Goal: Task Accomplishment & Management: Complete application form

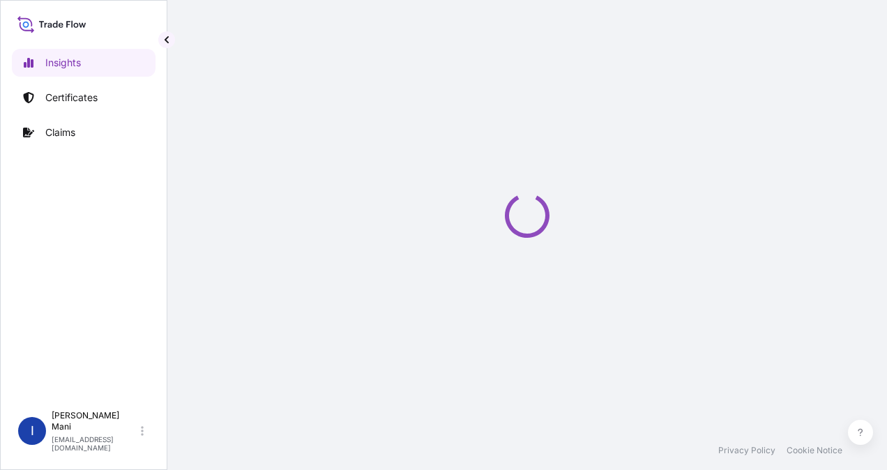
select select "2025"
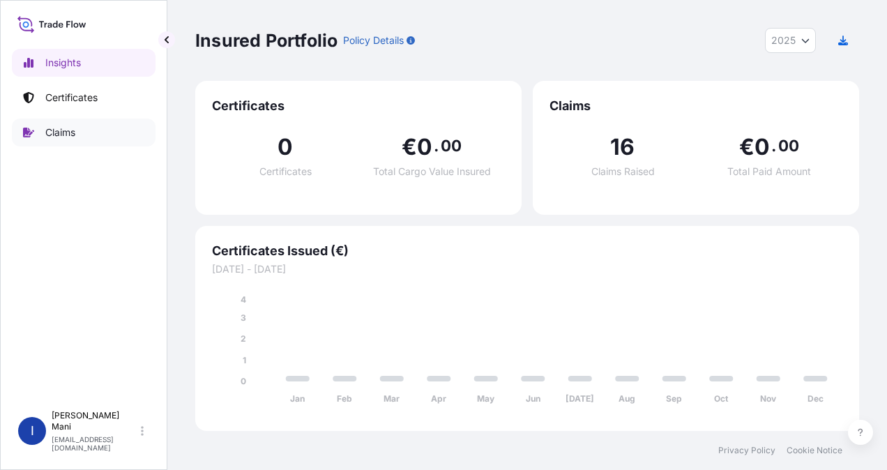
click at [75, 131] on p "Claims" at bounding box center [60, 132] width 30 height 14
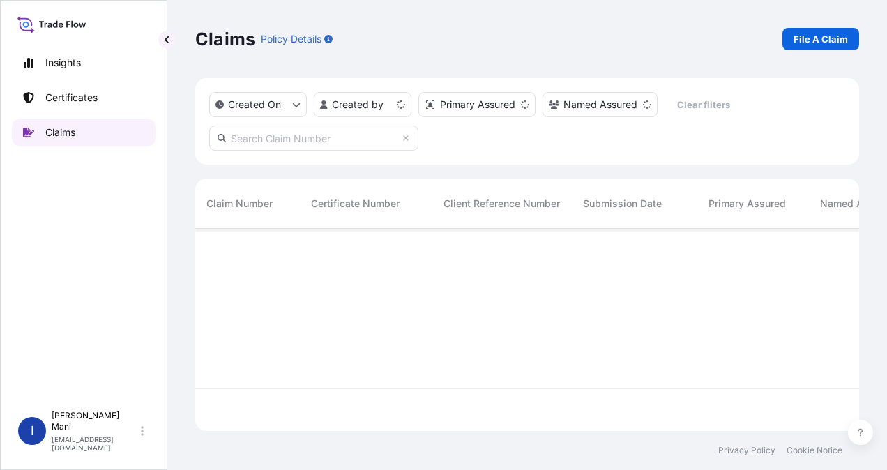
scroll to position [199, 652]
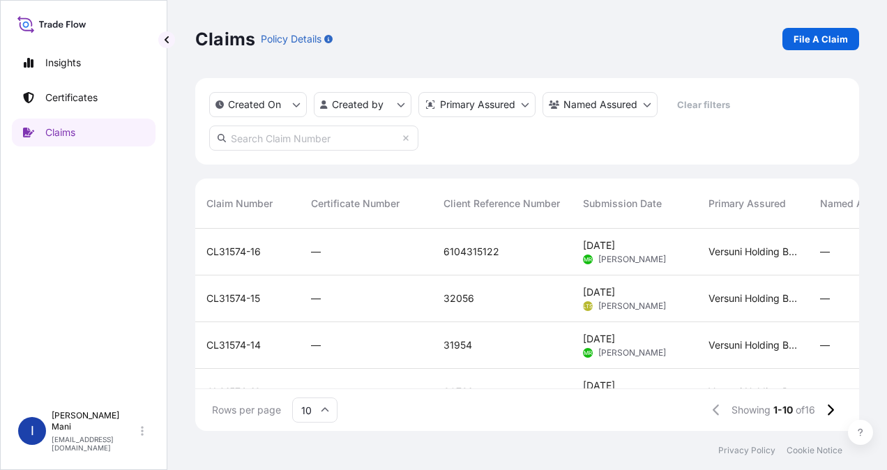
click at [283, 252] on div "CL31574-16" at bounding box center [247, 252] width 82 height 14
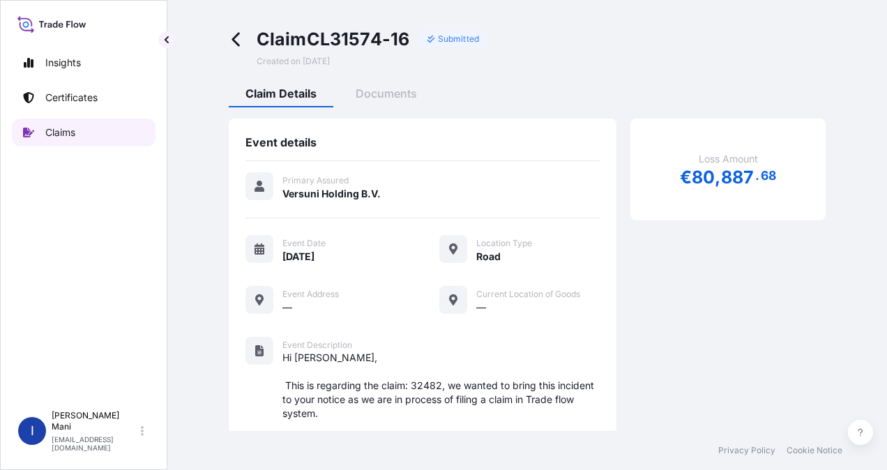
click at [68, 137] on p "Claims" at bounding box center [60, 132] width 30 height 14
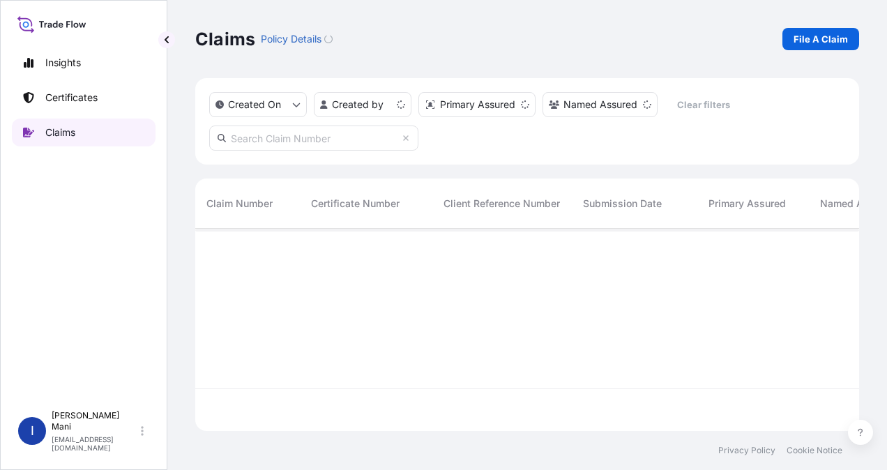
scroll to position [199, 652]
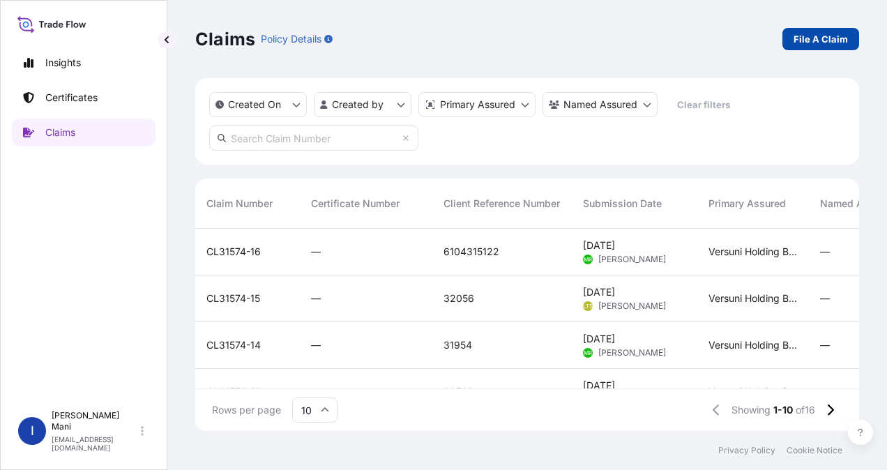
click at [818, 36] on p "File A Claim" at bounding box center [820, 39] width 54 height 14
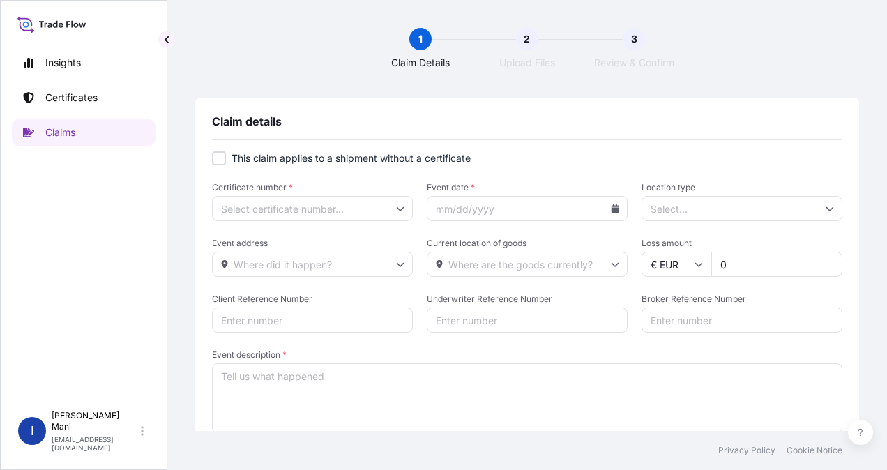
click at [217, 160] on div at bounding box center [219, 158] width 14 height 14
checkbox input "true"
click at [396, 207] on icon at bounding box center [400, 208] width 8 height 8
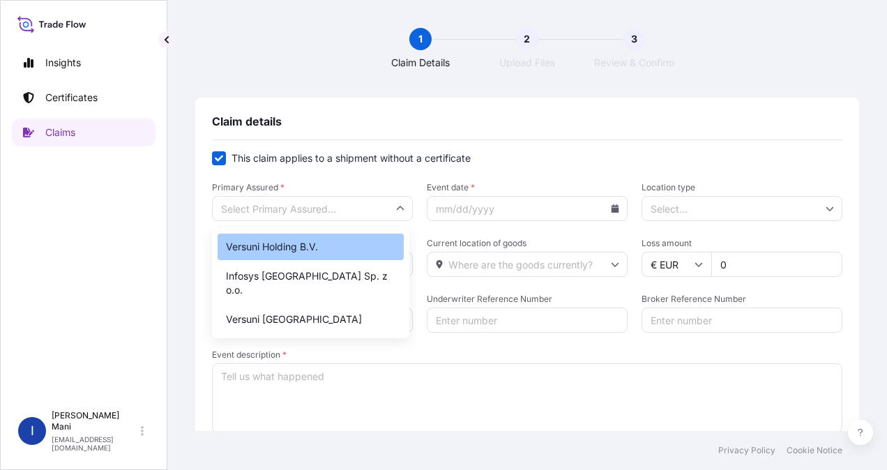
click at [326, 242] on div "Versuni Holding B.V." at bounding box center [310, 246] width 186 height 26
type input "Versuni Holding B.V."
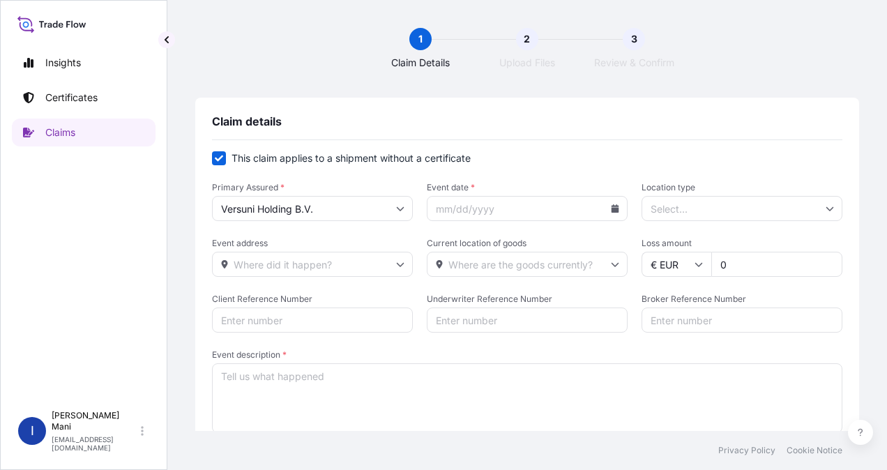
click at [611, 209] on icon at bounding box center [615, 208] width 8 height 8
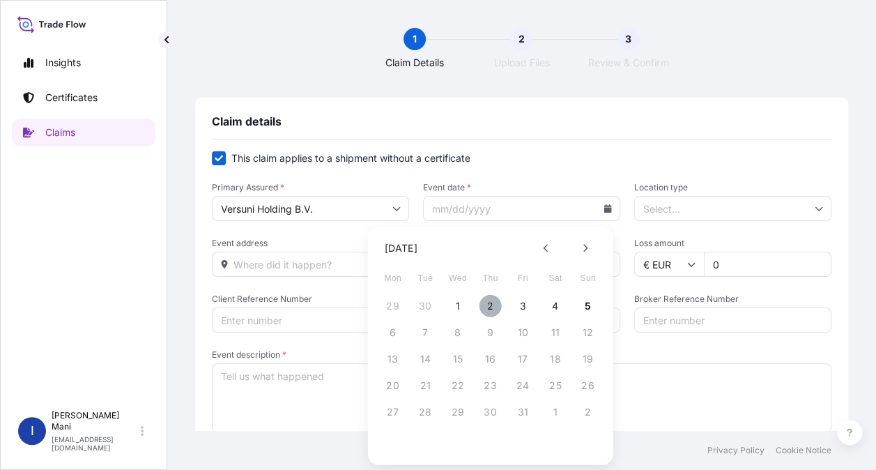
click at [489, 299] on button "2" at bounding box center [491, 306] width 22 height 22
type input "10/02/2025"
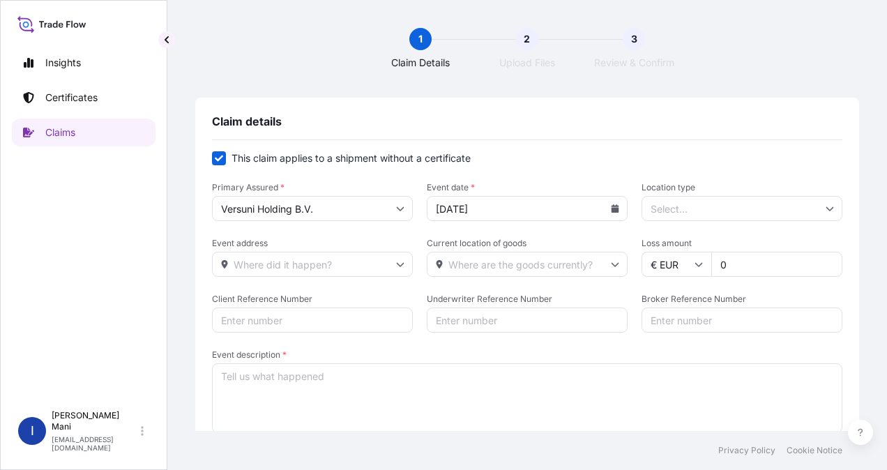
click at [714, 209] on input "Location type" at bounding box center [741, 208] width 201 height 25
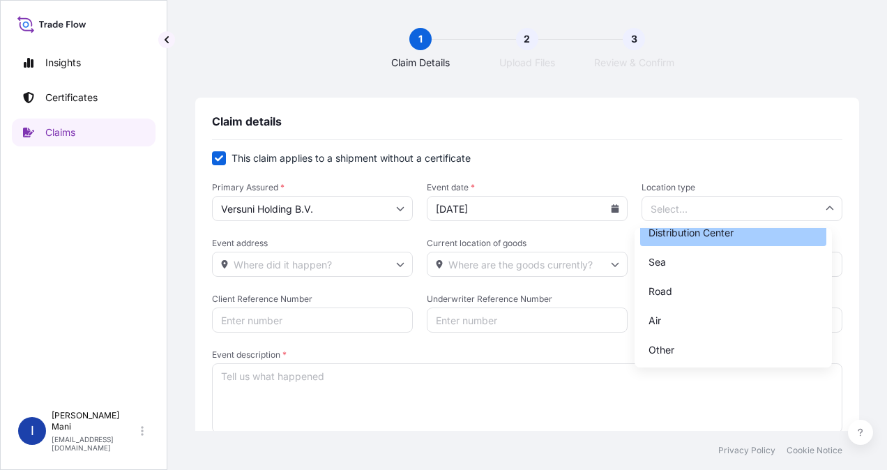
scroll to position [103, 0]
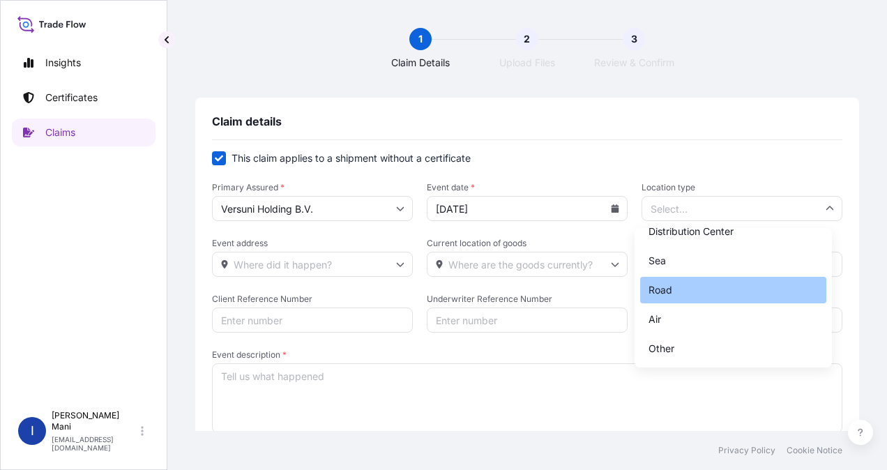
click at [679, 283] on div "Road" at bounding box center [733, 290] width 186 height 26
type input "Road"
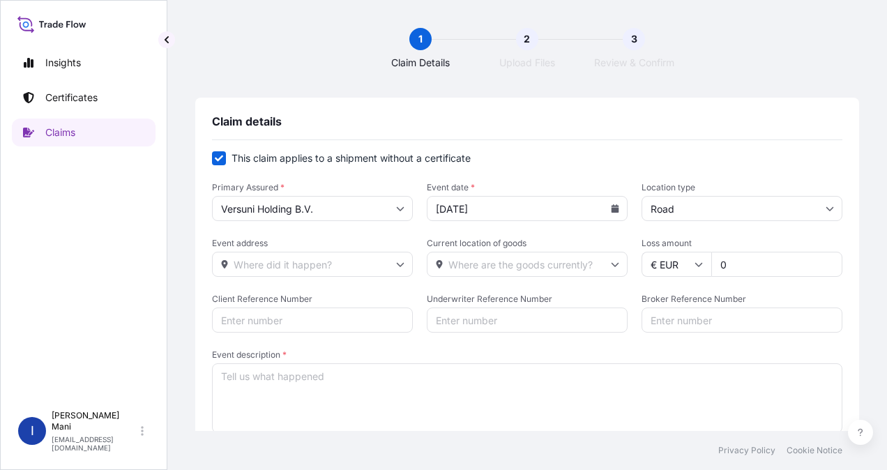
scroll to position [0, 0]
click at [744, 262] on input "0" at bounding box center [776, 264] width 131 height 25
drag, startPoint x: 744, startPoint y: 262, endPoint x: 664, endPoint y: 263, distance: 80.2
click at [664, 263] on div "€ EUR 0" at bounding box center [741, 264] width 201 height 25
paste input "80887.67"
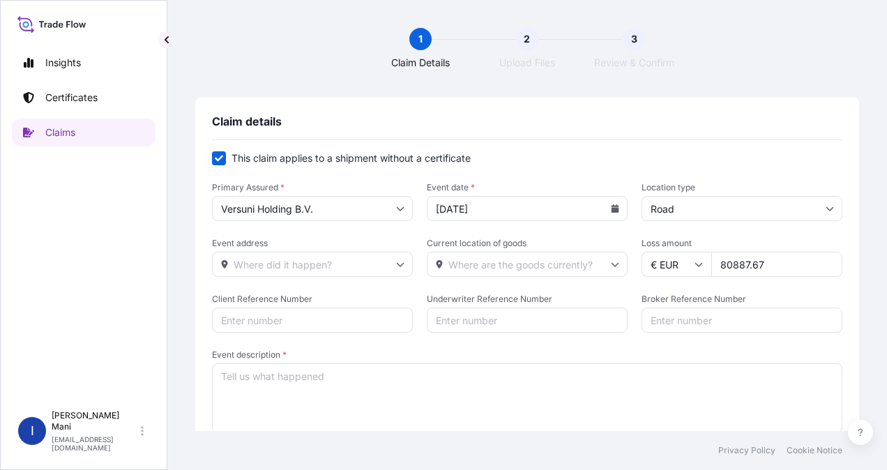
type input "80887.67"
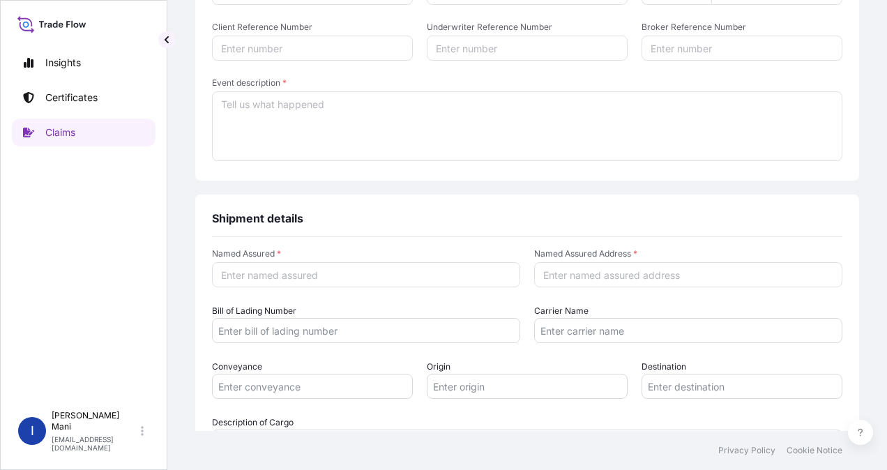
scroll to position [70, 0]
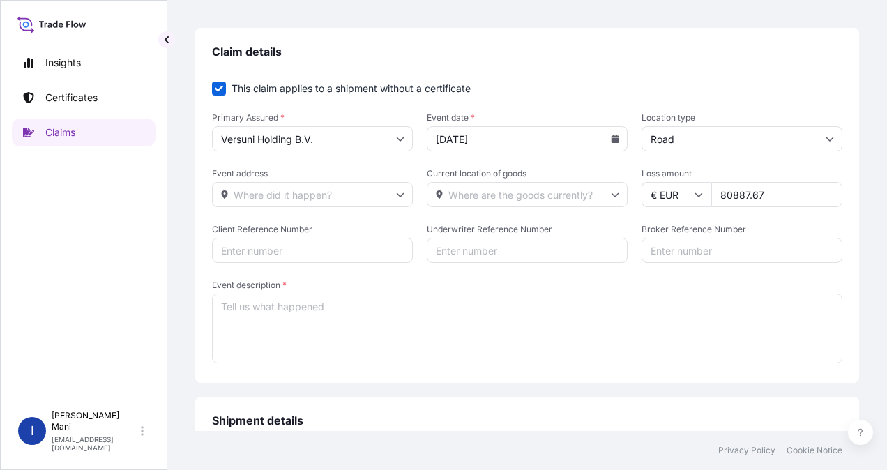
click at [344, 199] on input "Event address" at bounding box center [312, 194] width 201 height 25
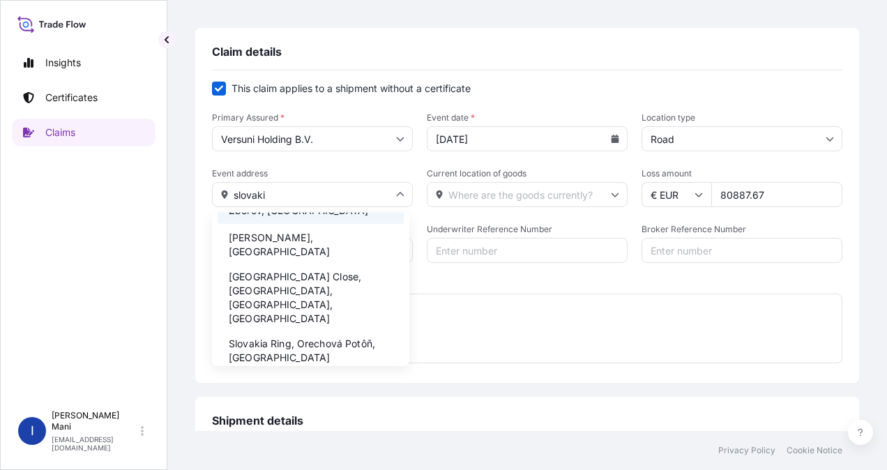
scroll to position [0, 0]
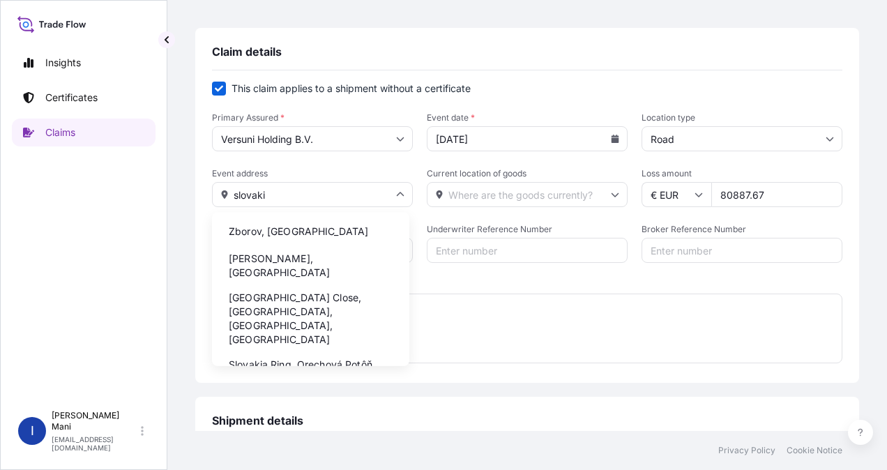
type input "slovaki"
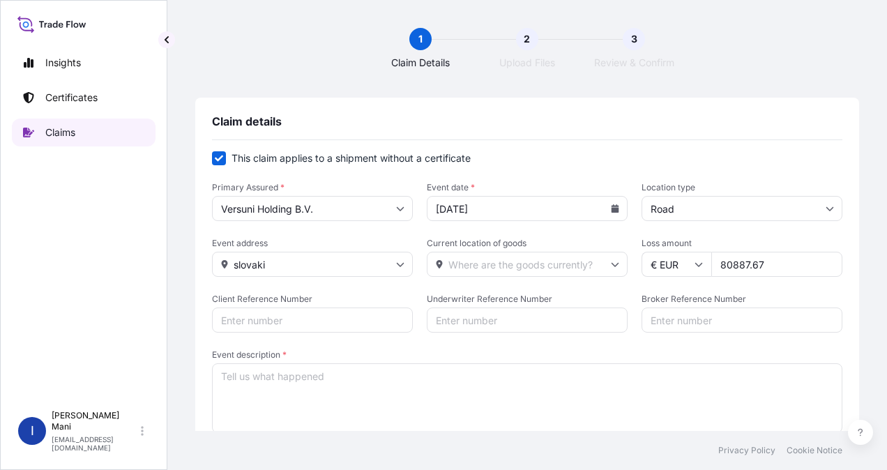
click at [66, 135] on p "Claims" at bounding box center [60, 132] width 30 height 14
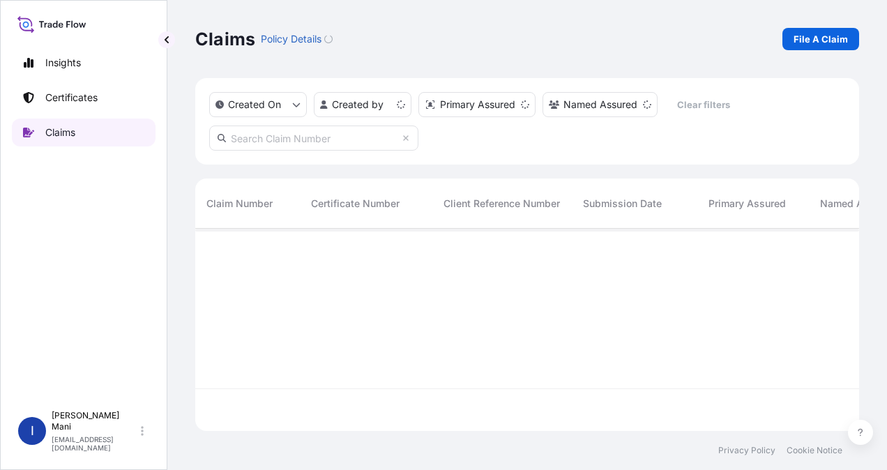
scroll to position [199, 652]
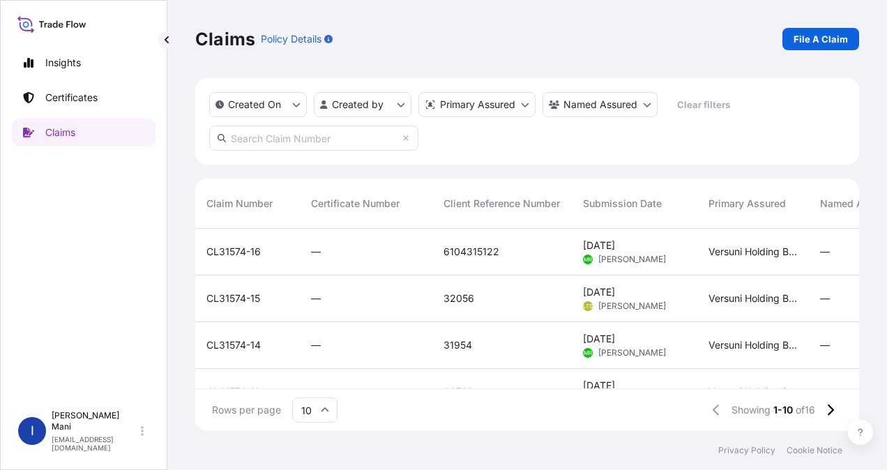
click at [293, 254] on div "CL31574-16" at bounding box center [247, 252] width 105 height 47
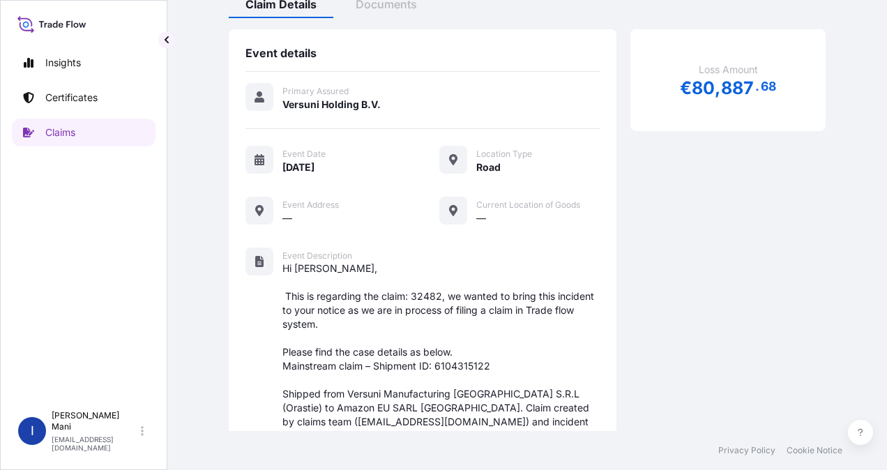
scroll to position [20, 0]
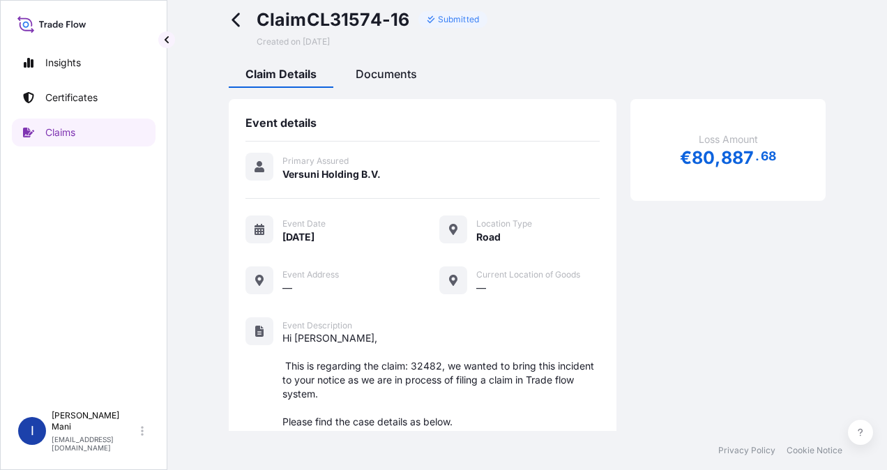
click at [362, 71] on span "Documents" at bounding box center [385, 74] width 61 height 14
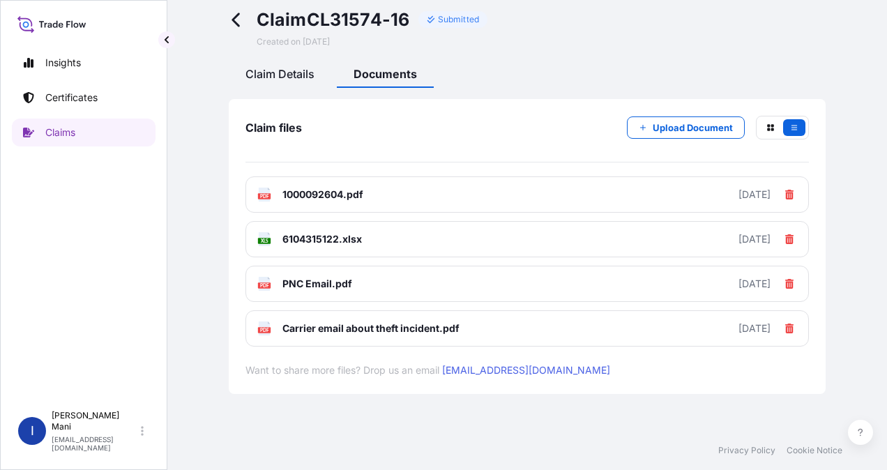
click at [305, 76] on span "Claim Details" at bounding box center [279, 74] width 69 height 14
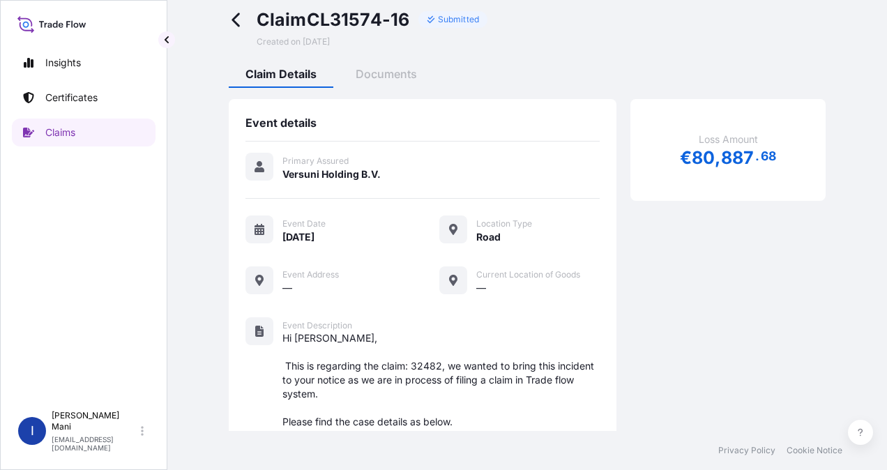
click at [330, 280] on div "—" at bounding box center [343, 287] width 123 height 15
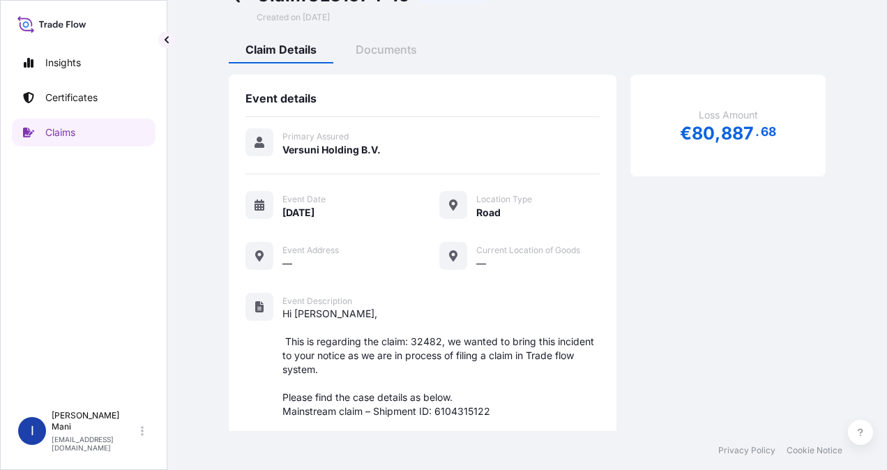
scroll to position [0, 0]
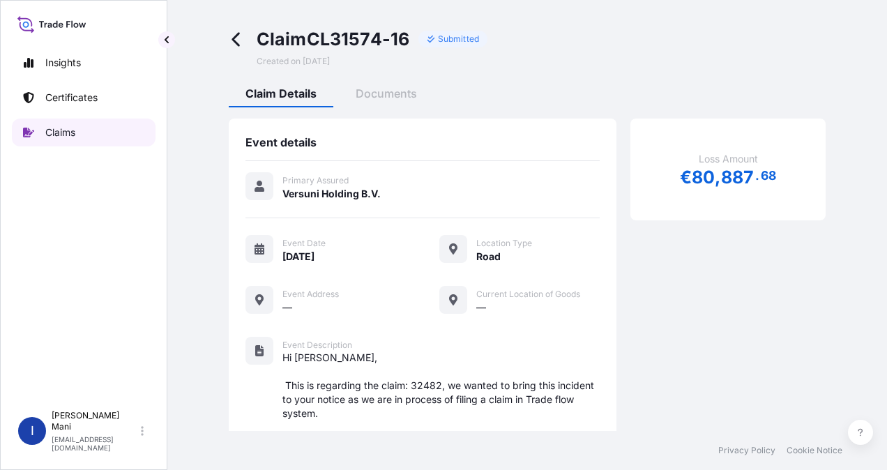
click at [50, 130] on p "Claims" at bounding box center [60, 132] width 30 height 14
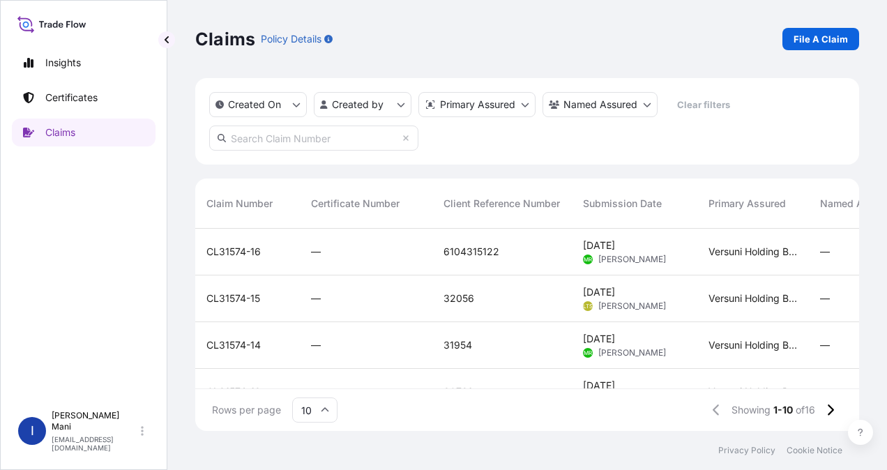
click at [280, 305] on div "CL31574-15" at bounding box center [247, 298] width 82 height 14
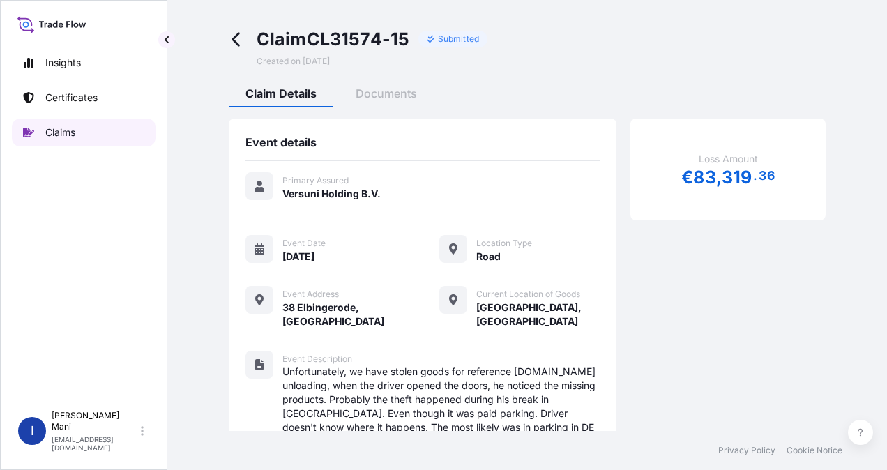
click at [70, 135] on p "Claims" at bounding box center [60, 132] width 30 height 14
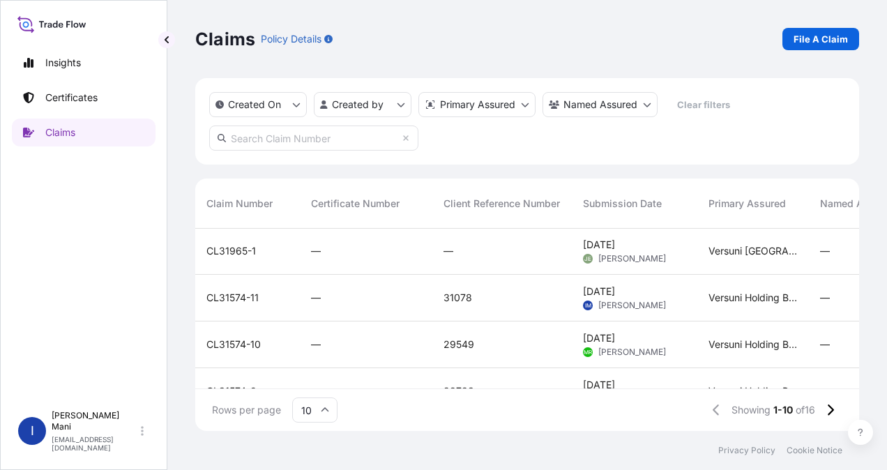
scroll to position [209, 0]
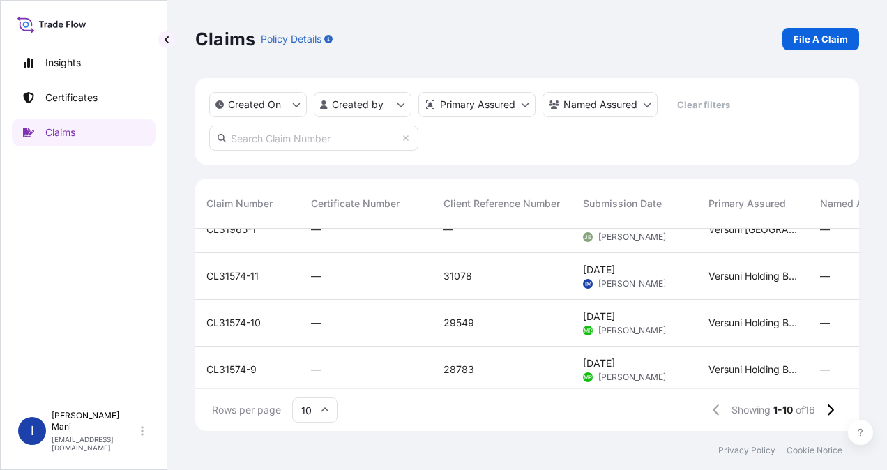
click at [286, 282] on div "CL31574-11" at bounding box center [247, 276] width 82 height 14
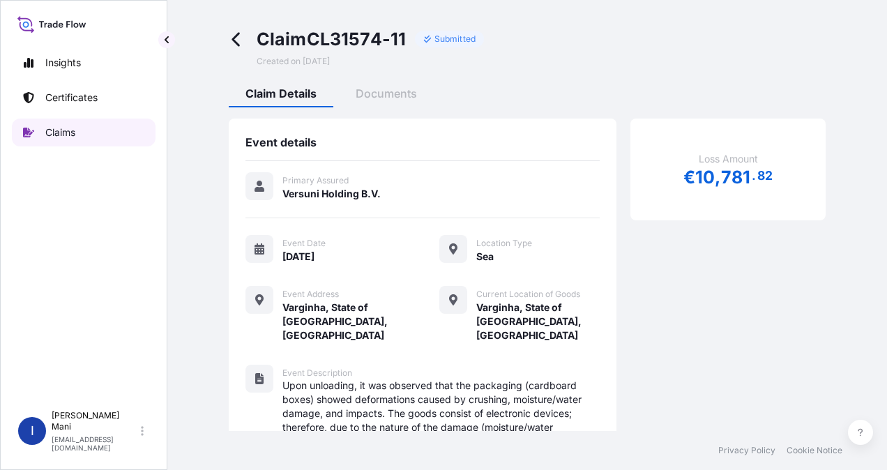
click at [59, 133] on p "Claims" at bounding box center [60, 132] width 30 height 14
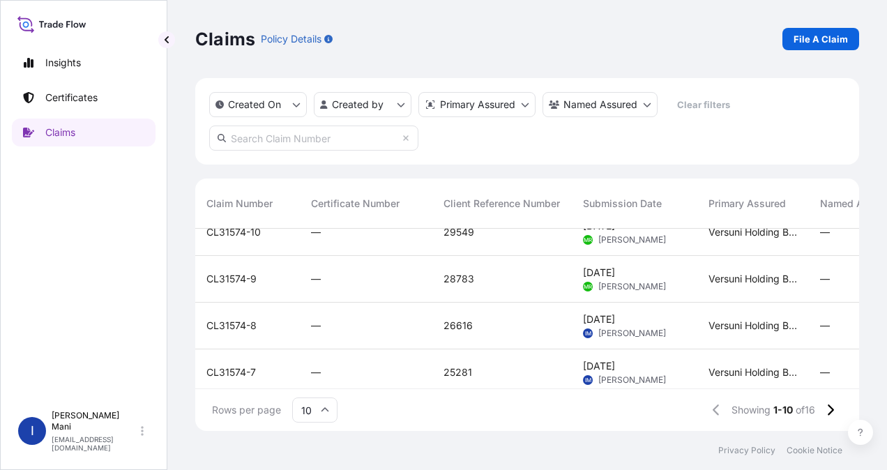
scroll to position [318, 0]
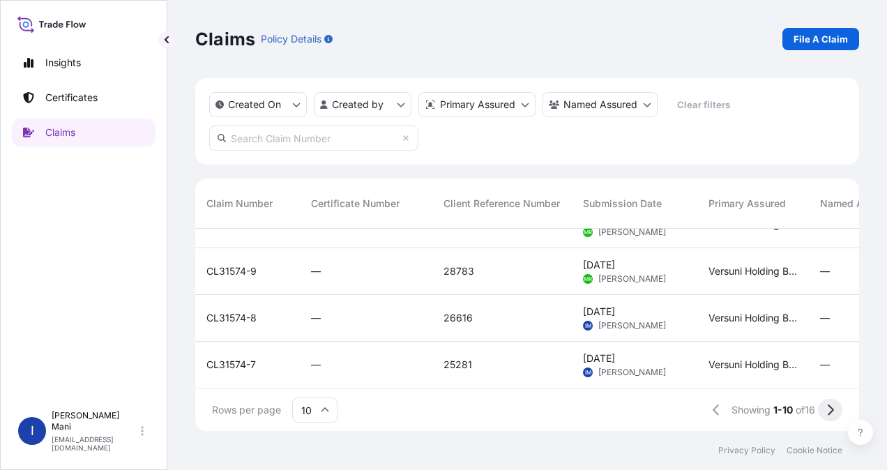
click at [835, 410] on button at bounding box center [830, 410] width 24 height 22
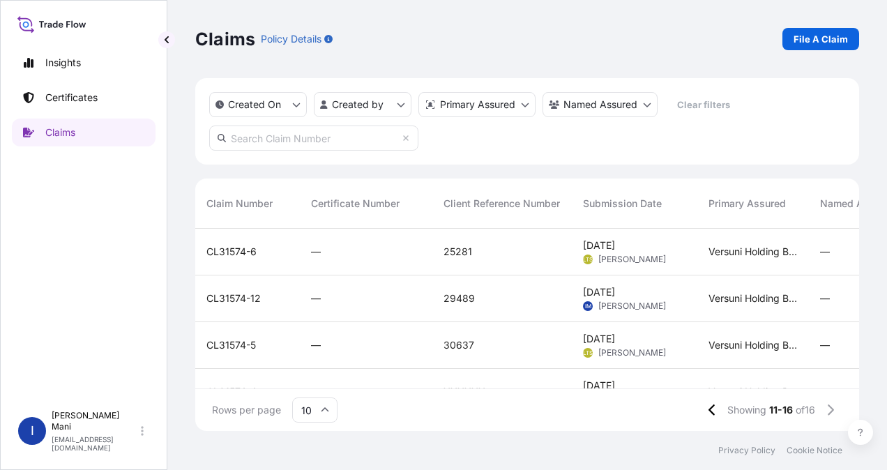
click at [279, 298] on div "CL31574-12" at bounding box center [247, 298] width 82 height 14
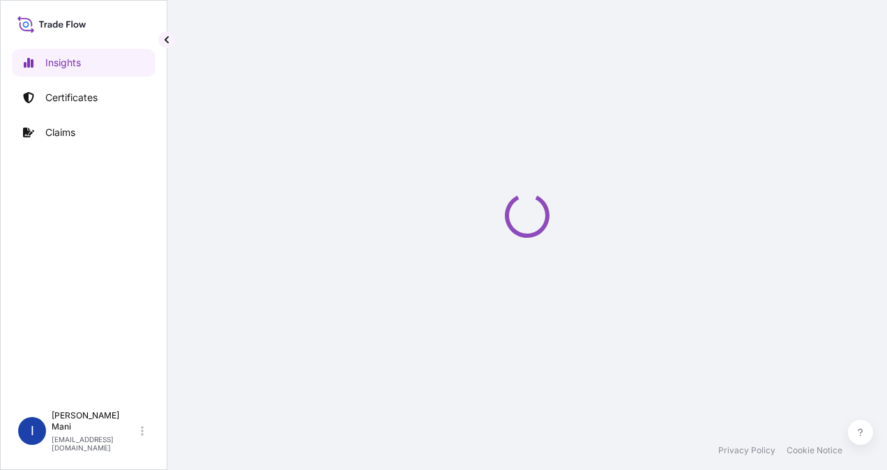
select select "2025"
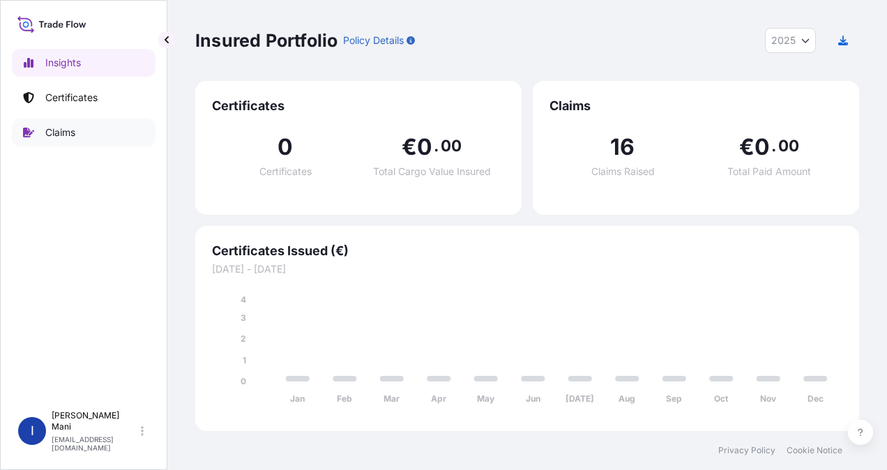
click at [46, 127] on p "Claims" at bounding box center [60, 132] width 30 height 14
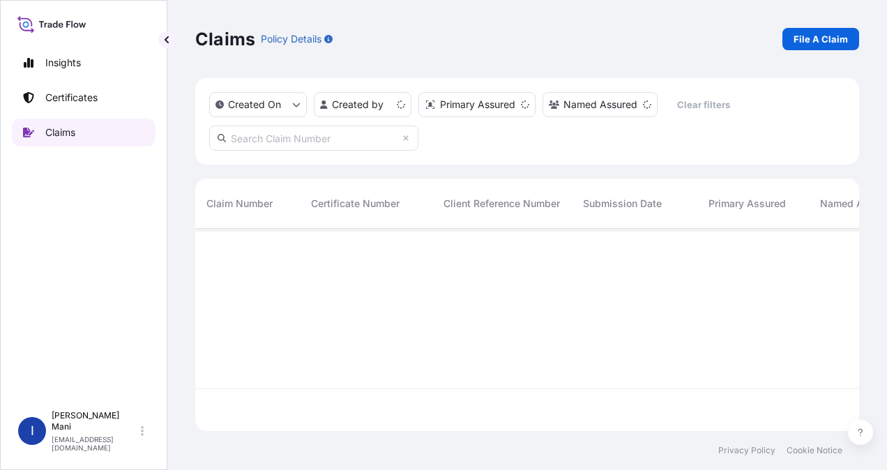
scroll to position [199, 652]
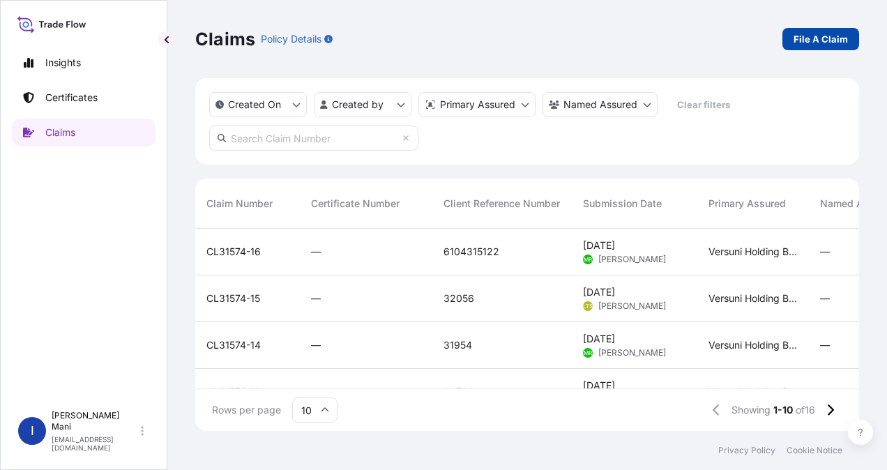
click at [811, 32] on p "File A Claim" at bounding box center [820, 39] width 54 height 14
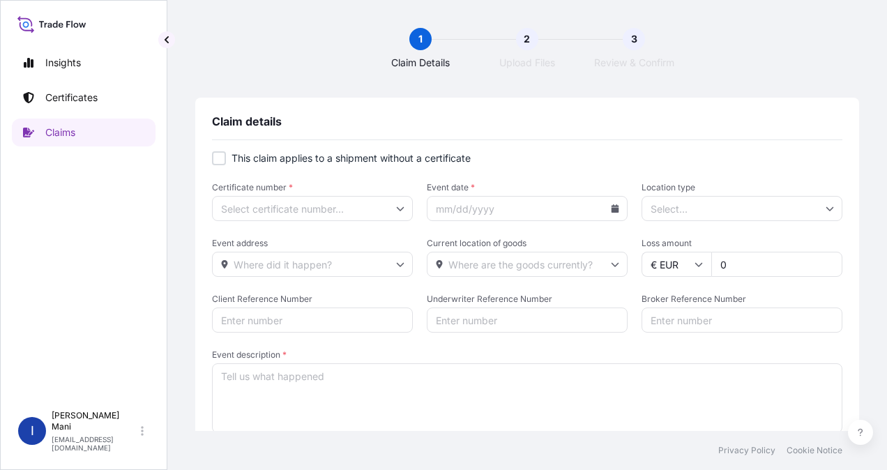
click at [220, 156] on div at bounding box center [219, 158] width 14 height 14
checkbox input "true"
click at [390, 209] on input "Primary Assured *" at bounding box center [312, 208] width 201 height 25
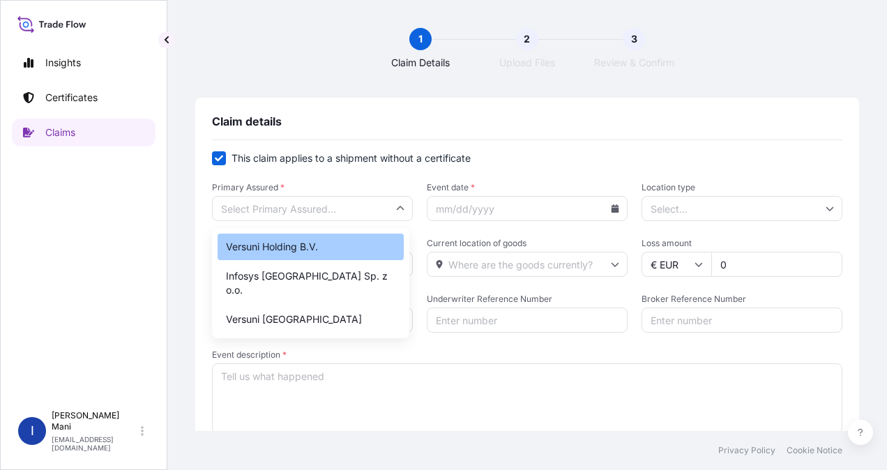
click at [323, 241] on div "Versuni Holding B.V." at bounding box center [310, 246] width 186 height 26
type input "Versuni Holding B.V."
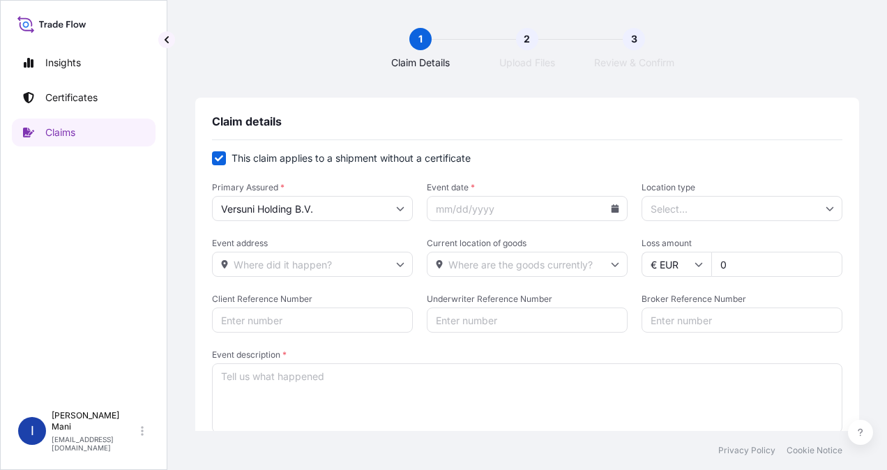
click at [611, 210] on icon at bounding box center [615, 208] width 8 height 8
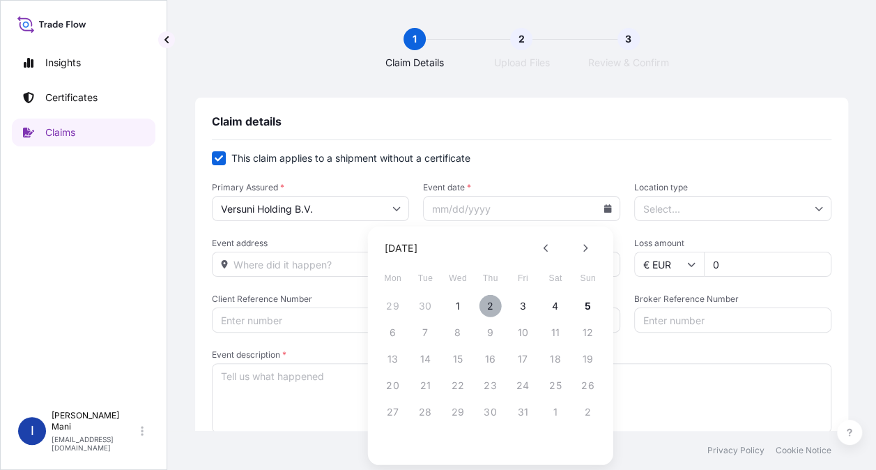
click at [488, 305] on button "2" at bounding box center [491, 306] width 22 height 22
type input "10/02/2025"
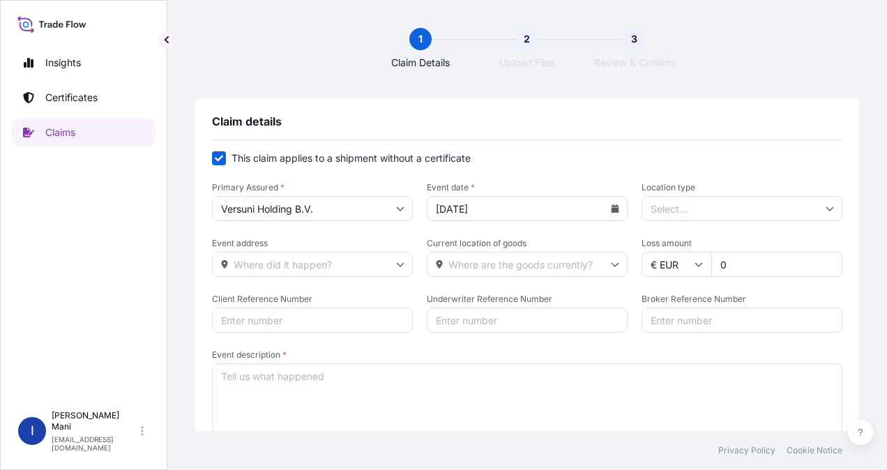
click at [715, 201] on input "Location type" at bounding box center [741, 208] width 201 height 25
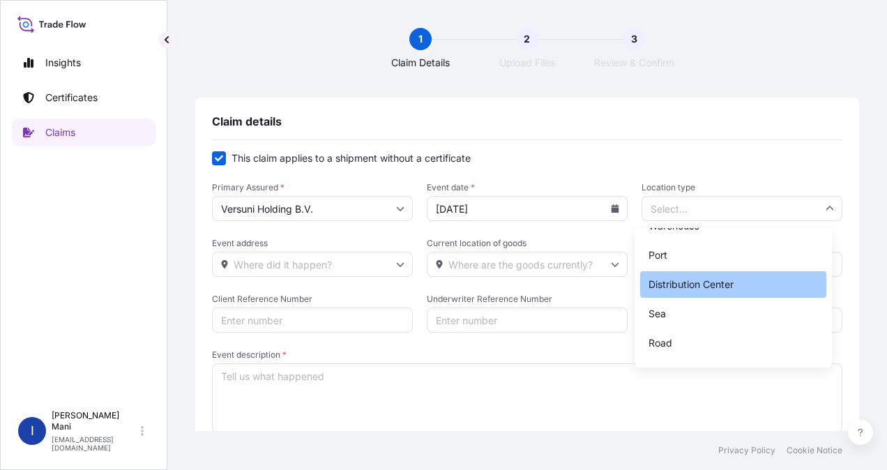
scroll to position [103, 0]
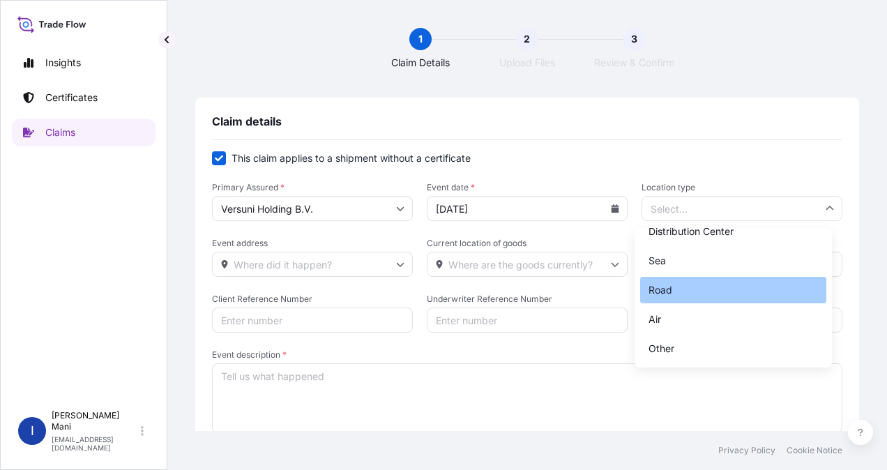
click at [680, 283] on div "Road" at bounding box center [733, 290] width 186 height 26
type input "Road"
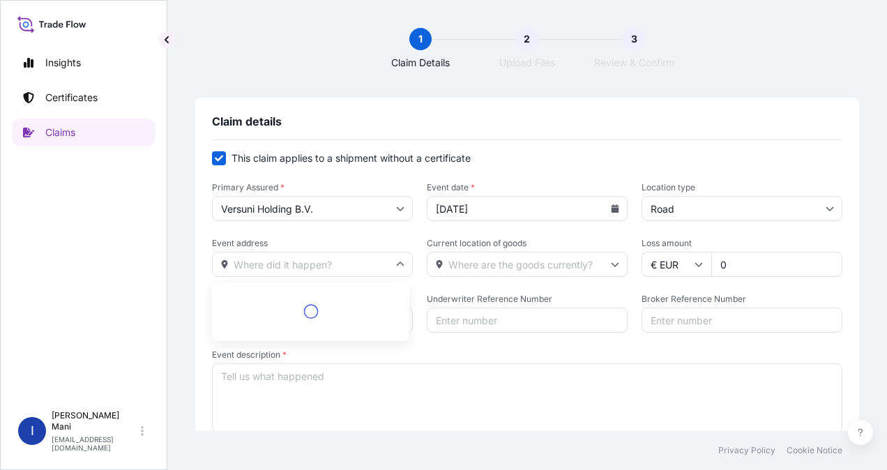
click at [276, 266] on input "Event address" at bounding box center [312, 264] width 201 height 25
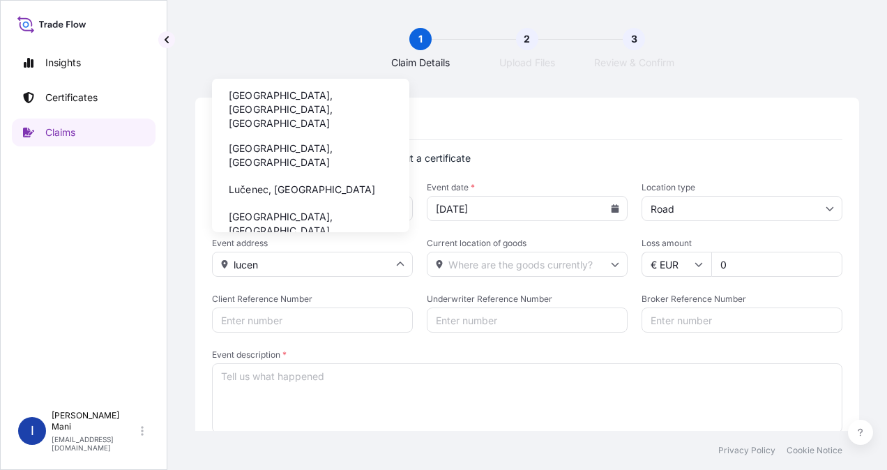
click at [300, 176] on li "Lučenec, Slovakia" at bounding box center [310, 189] width 186 height 26
type input "Lučenec, Slovakia"
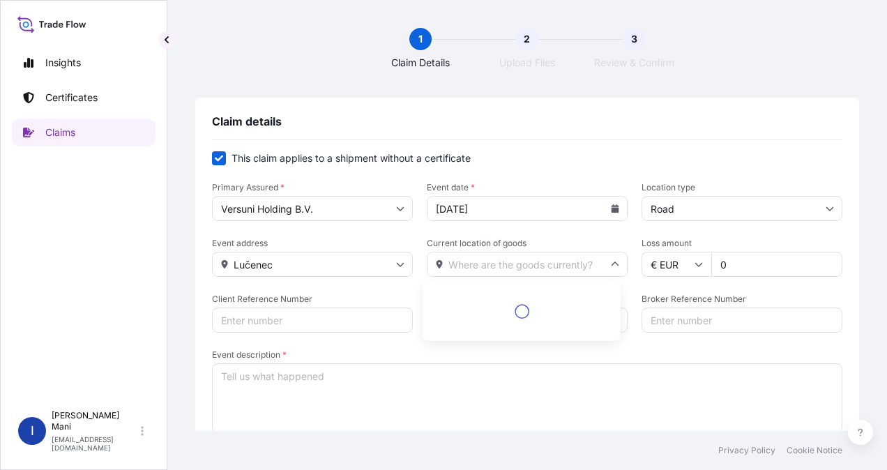
click at [473, 263] on input "Current location of goods" at bounding box center [527, 264] width 201 height 25
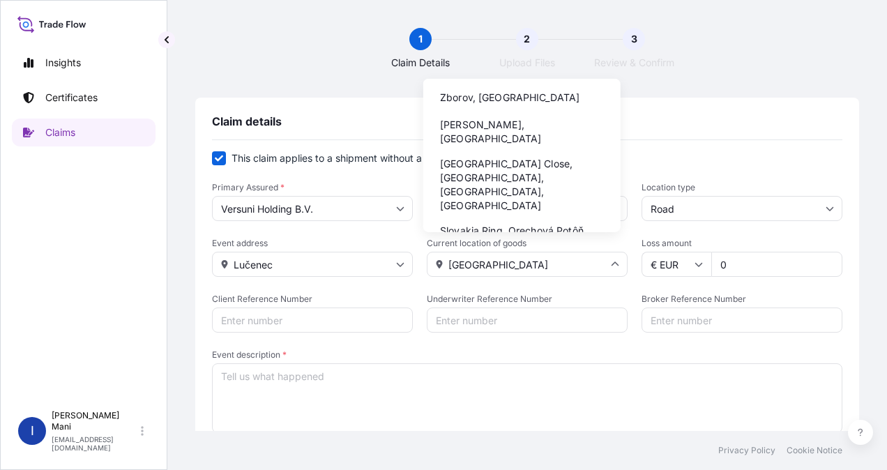
type input "slovakia"
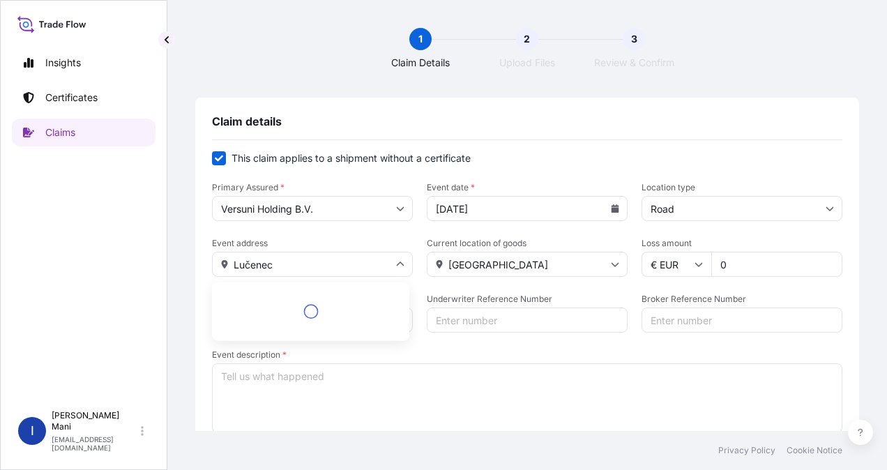
click at [325, 265] on input "Lučenec" at bounding box center [312, 264] width 201 height 25
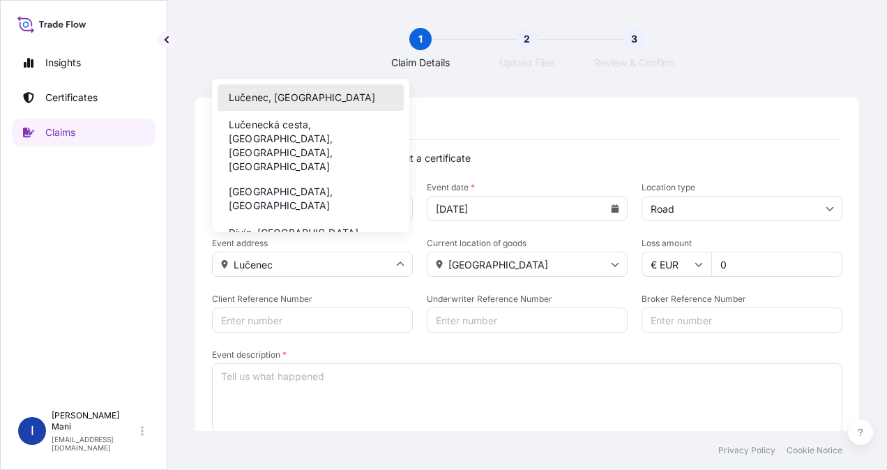
click at [326, 266] on input "Lučenec" at bounding box center [312, 264] width 201 height 25
click at [307, 95] on li "Lučenec, Slovakia" at bounding box center [310, 97] width 186 height 26
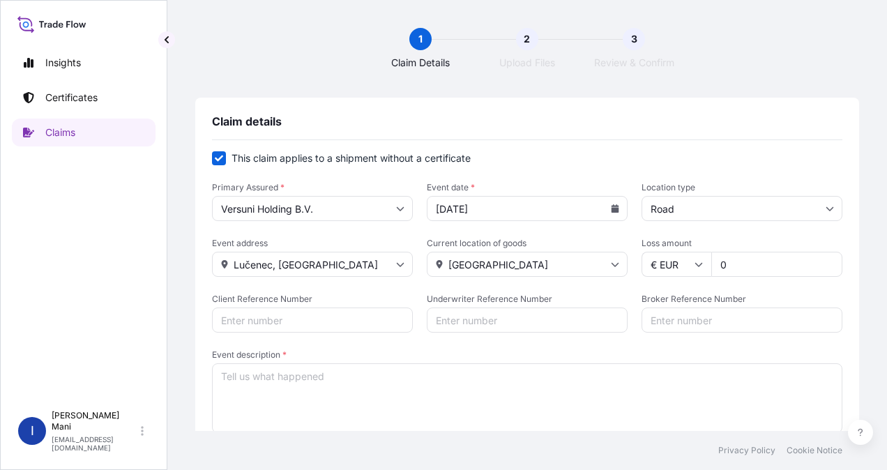
click at [602, 289] on form "This claim applies to a shipment without a certificate Primary Assured * Versun…" at bounding box center [527, 293] width 630 height 284
type input "Lučenec"
click at [762, 265] on input "0" at bounding box center [776, 264] width 131 height 25
drag, startPoint x: 749, startPoint y: 263, endPoint x: 675, endPoint y: 263, distance: 73.2
click at [675, 263] on div "€ EUR 0" at bounding box center [741, 264] width 201 height 25
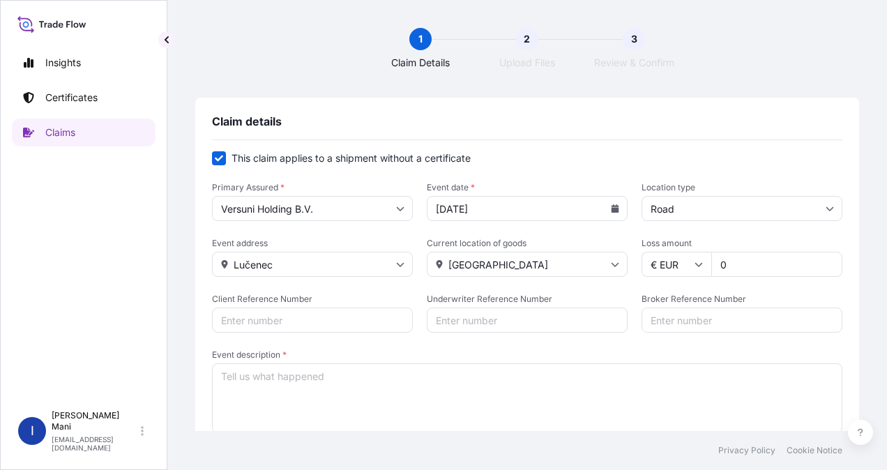
paste input "80887.67"
type input "80887.67"
click at [581, 291] on form "This claim applies to a shipment without a certificate Primary Assured * Versun…" at bounding box center [527, 293] width 630 height 284
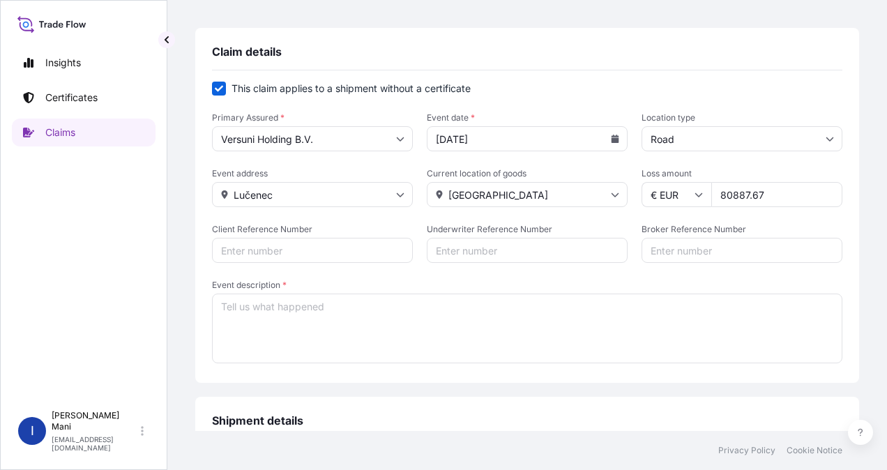
click at [347, 251] on input "Client Reference Number" at bounding box center [312, 250] width 201 height 25
type input "32487"
click at [662, 249] on input "Broker Reference Number" at bounding box center [741, 250] width 201 height 25
click at [304, 308] on textarea "Event description *" at bounding box center [527, 328] width 630 height 70
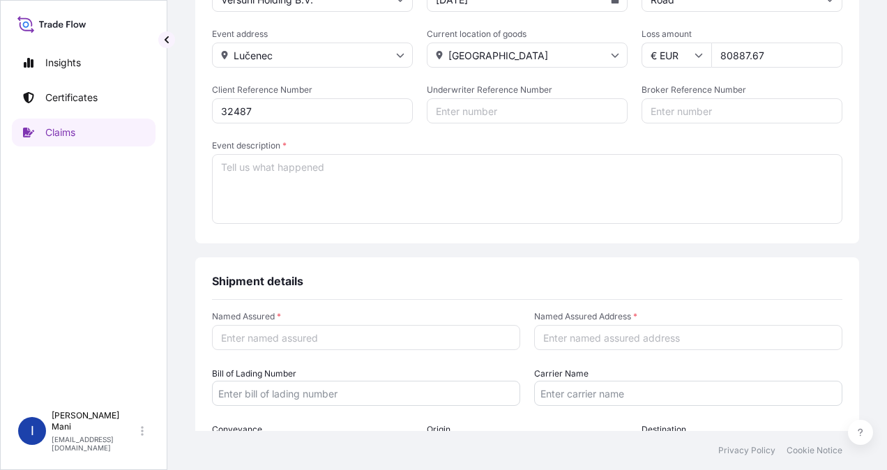
scroll to position [209, 0]
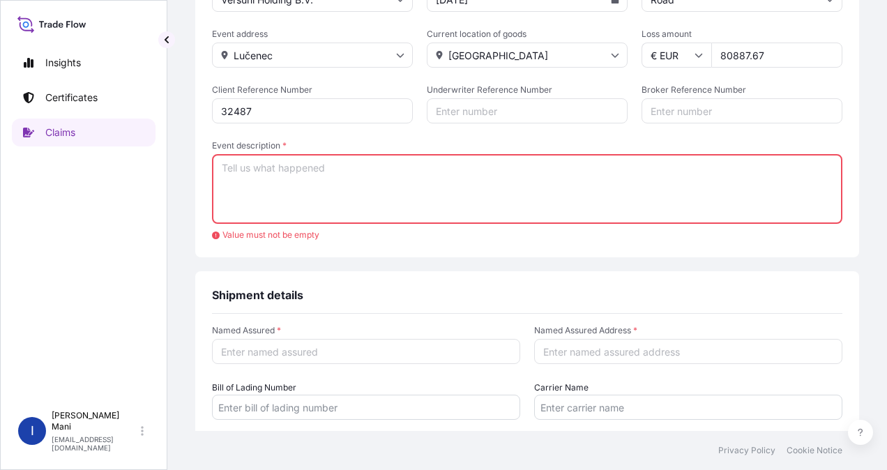
click at [262, 162] on textarea "Event description *" at bounding box center [527, 189] width 630 height 70
paste textarea "• Loaded on September 30th, 2025 from Orastie, Romania. • On October 2nd, while…"
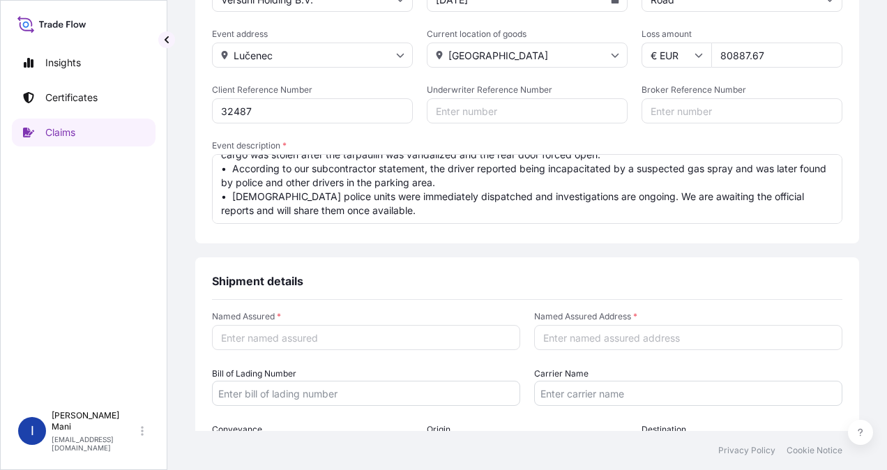
type textarea "• Loaded on September 30th, 2025 from Orastie, Romania. • On October 2nd, while…"
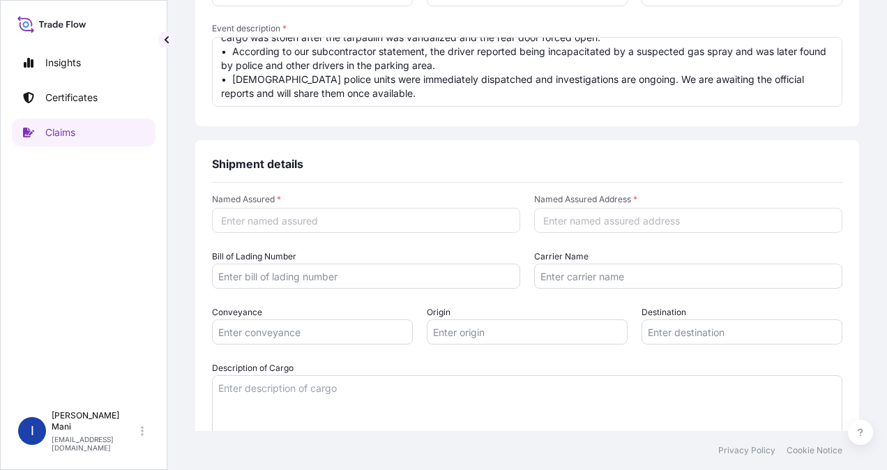
scroll to position [348, 0]
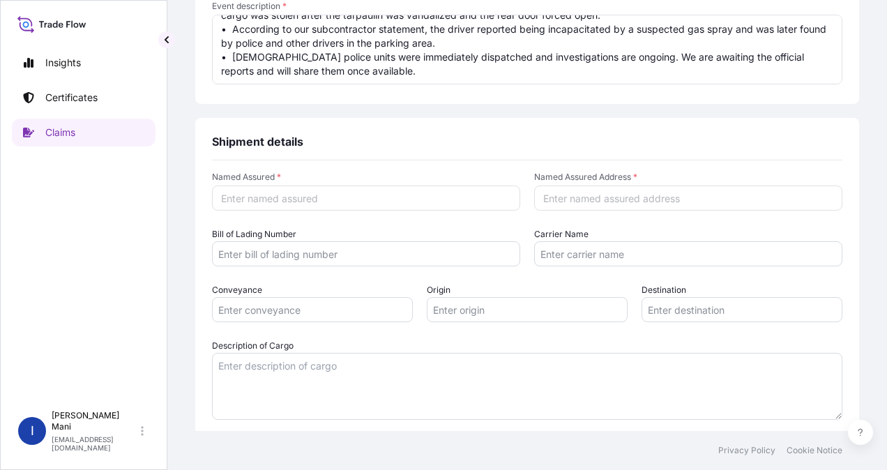
click at [365, 202] on input "Named Assured *" at bounding box center [366, 197] width 308 height 25
type input "Versuni"
type input "n"
type input "Netherlands"
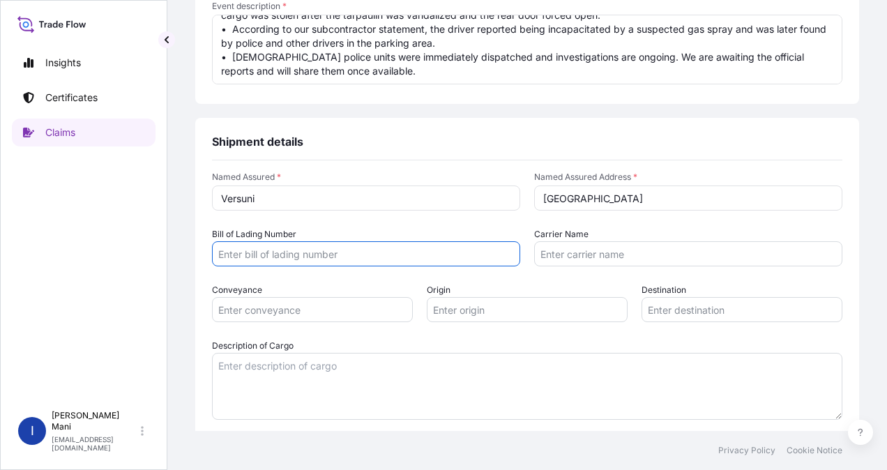
click at [358, 254] on input "Bill of Lading Number" at bounding box center [366, 253] width 308 height 25
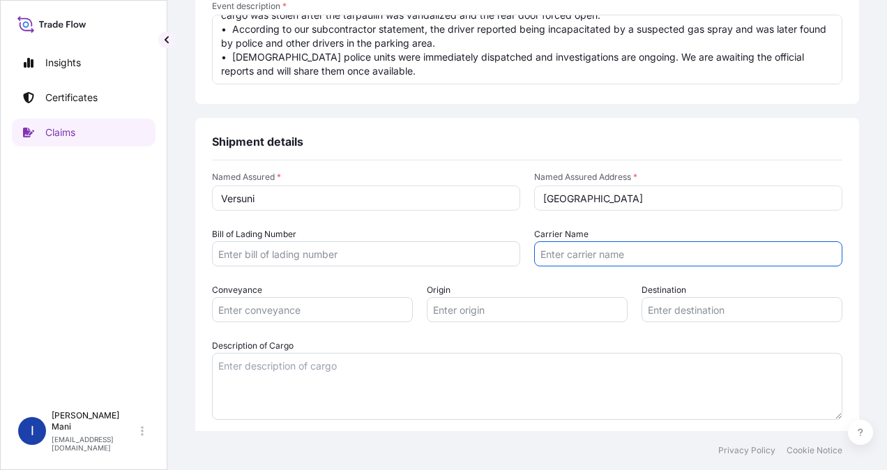
click at [572, 253] on input "Carrier Name" at bounding box center [688, 253] width 308 height 25
type input "DHL"
click at [383, 258] on input "Bill of Lading Number" at bounding box center [366, 253] width 308 height 25
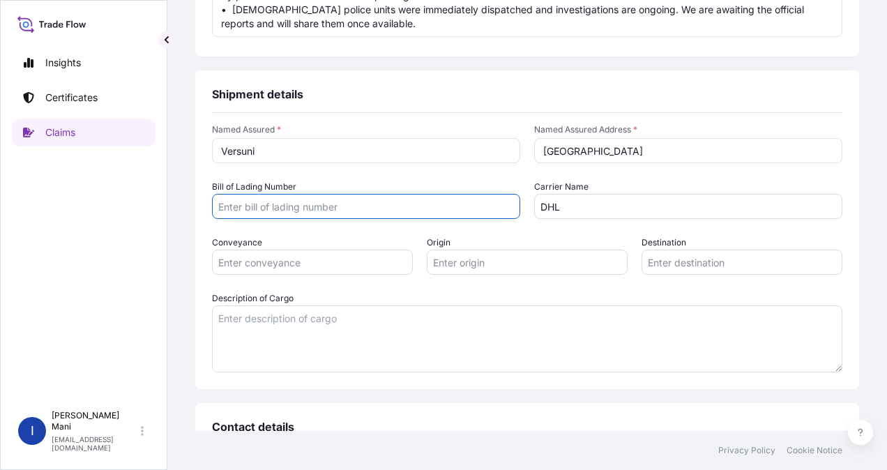
scroll to position [418, 0]
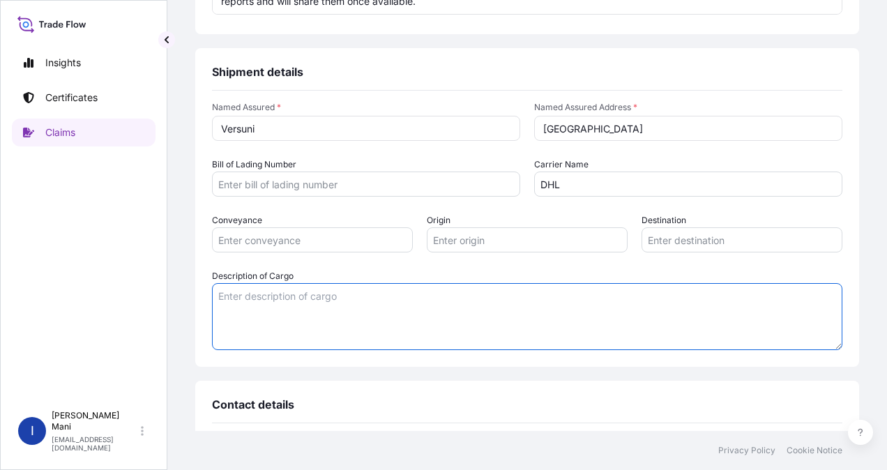
click at [360, 315] on textarea "Description of Cargo" at bounding box center [527, 316] width 630 height 67
paste textarea "882871110010"
click at [275, 309] on textarea "Product ID: 882871110010 Product D" at bounding box center [527, 316] width 630 height 67
paste textarea "EP2220/10 PHI 2200 BK 230/50"
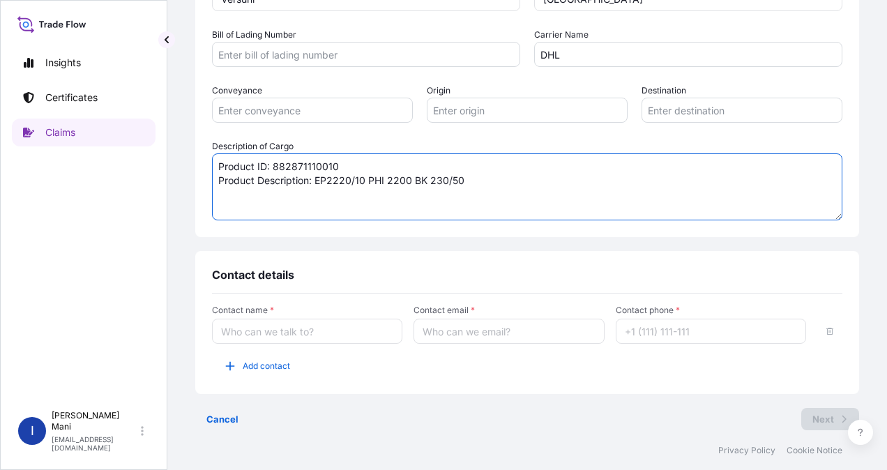
scroll to position [558, 0]
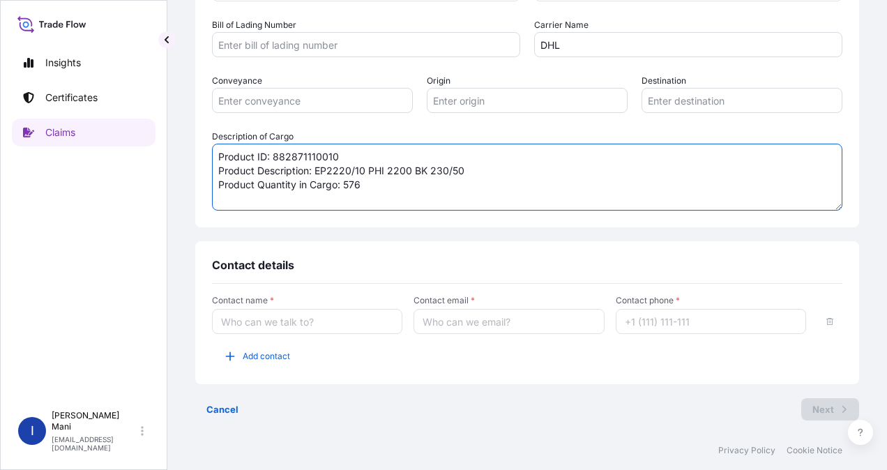
click at [392, 188] on textarea "Product ID: 882871110010 Product Description: EP2220/10 PHI 2200 BK 230/50 Prod…" at bounding box center [527, 177] width 630 height 67
type textarea "Product ID: 882871110010 Product Description: EP2220/10 PHI 2200 BK 230/50 Prod…"
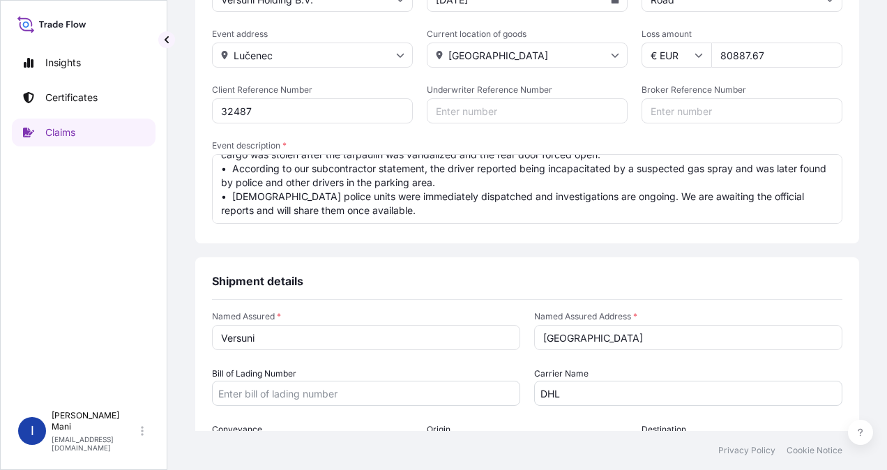
scroll to position [139, 0]
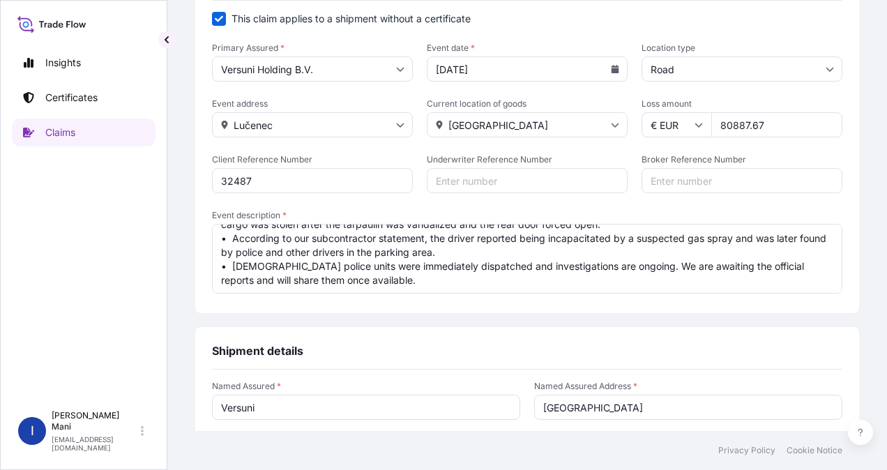
click at [442, 269] on textarea "• Loaded on September 30th, 2025 from Orastie, Romania. • On October 2nd, while…" at bounding box center [527, 259] width 630 height 70
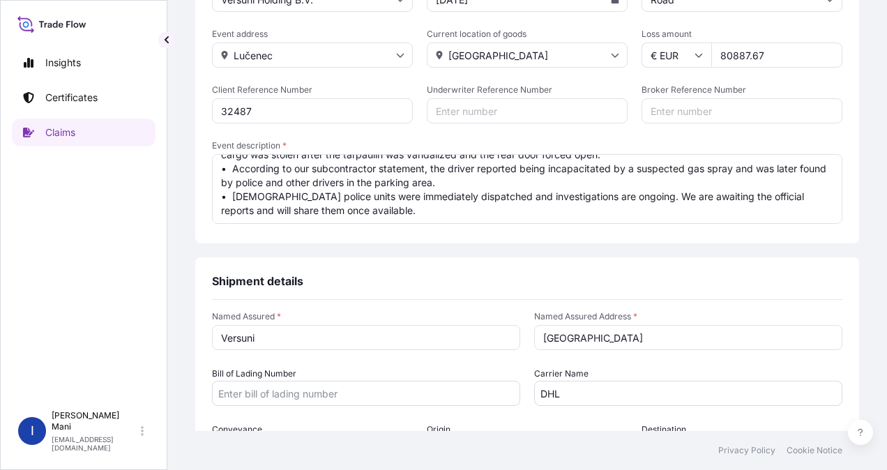
drag, startPoint x: 226, startPoint y: 183, endPoint x: 217, endPoint y: 183, distance: 8.4
click at [217, 183] on textarea "• Loaded on September 30th, 2025 from Orastie, Romania. • On October 2nd, while…" at bounding box center [527, 189] width 630 height 70
click at [248, 214] on textarea "• Loaded on September 30th, 2025 from Orastie, Romania. • On October 2nd, while…" at bounding box center [527, 189] width 630 height 70
paste textarea "•"
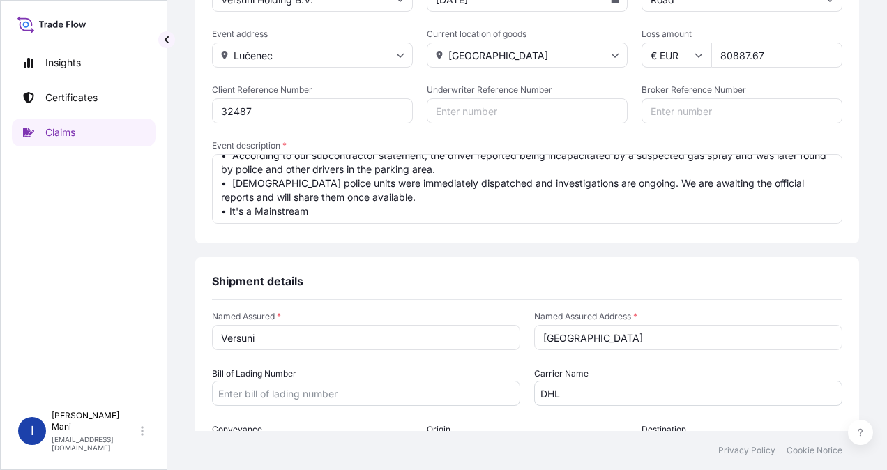
click at [316, 209] on textarea "• Loaded on September 30th, 2025 from Orastie, Romania. • On October 2nd, while…" at bounding box center [527, 189] width 630 height 70
click at [329, 215] on textarea "• Loaded on September 30th, 2025 from Orastie, Romania. • On October 2nd, while…" at bounding box center [527, 189] width 630 height 70
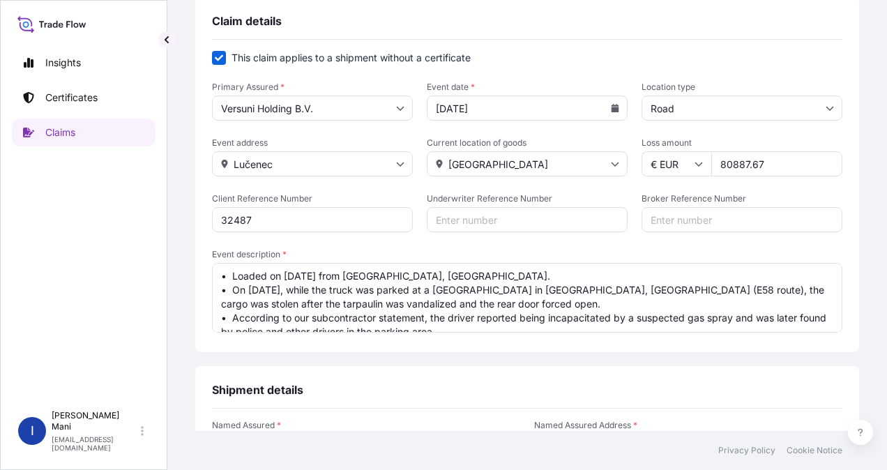
scroll to position [70, 0]
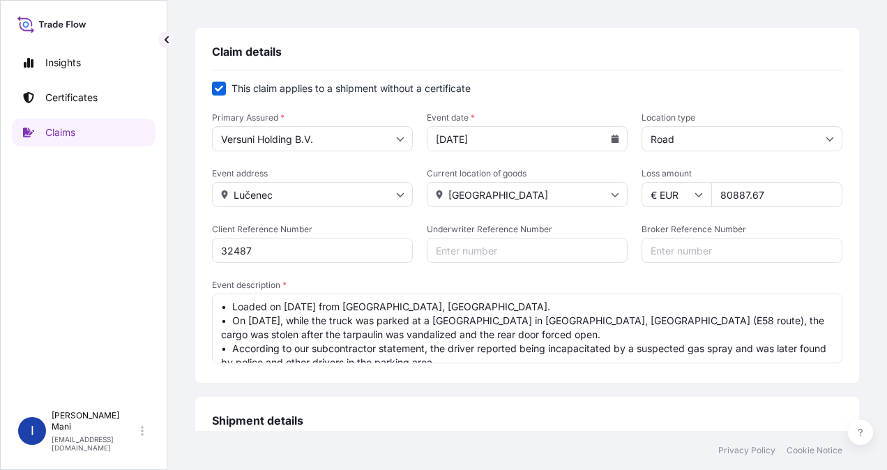
click at [227, 298] on textarea "• Loaded on September 30th, 2025 from Orastie, Romania. • On October 2nd, while…" at bounding box center [527, 328] width 630 height 70
drag, startPoint x: 230, startPoint y: 302, endPoint x: 220, endPoint y: 302, distance: 9.8
click at [220, 302] on textarea "• Loaded on September 30th, 2025 from Orastie, Romania. • On October 2nd, while…" at bounding box center [527, 328] width 630 height 70
click at [233, 297] on textarea "• Loaded on September 30th, 2025 from Orastie, Romania. • On October 2nd, while…" at bounding box center [527, 328] width 630 height 70
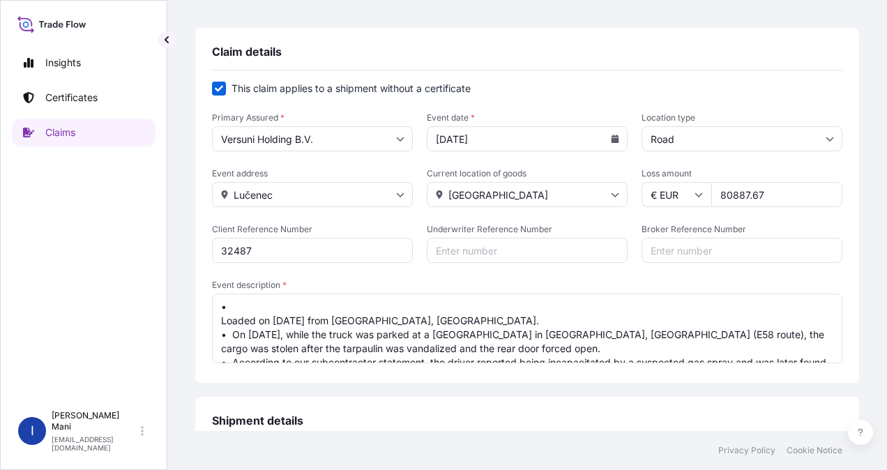
paste textarea "•"
click at [238, 305] on textarea "• • Loaded on September 30th, 2025 from Orastie, Romania. • On October 2nd, whi…" at bounding box center [527, 328] width 630 height 70
paste textarea "Shipped from Versuni Manufacturing Romania S.R.L (Orastie) to Amazon EU SARL Po…"
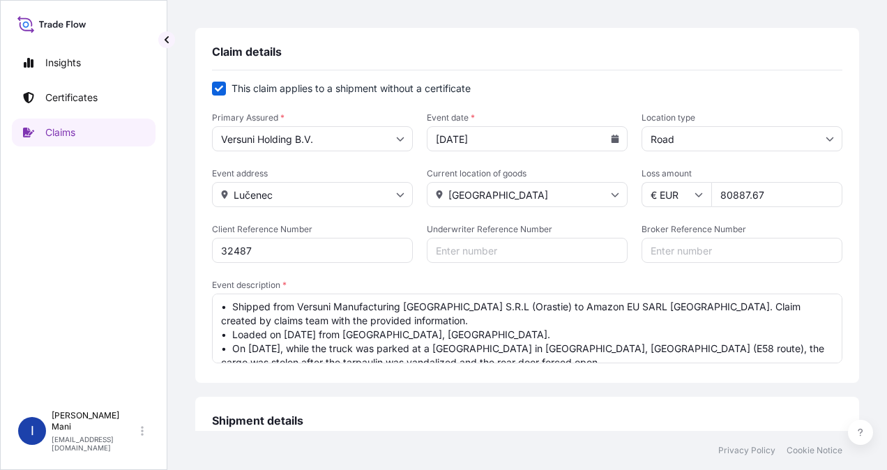
drag, startPoint x: 648, startPoint y: 305, endPoint x: 658, endPoint y: 318, distance: 15.9
click at [658, 318] on textarea "• Shipped from Versuni Manufacturing Romania S.R.L (Orastie) to Amazon EU SARL …" at bounding box center [527, 328] width 630 height 70
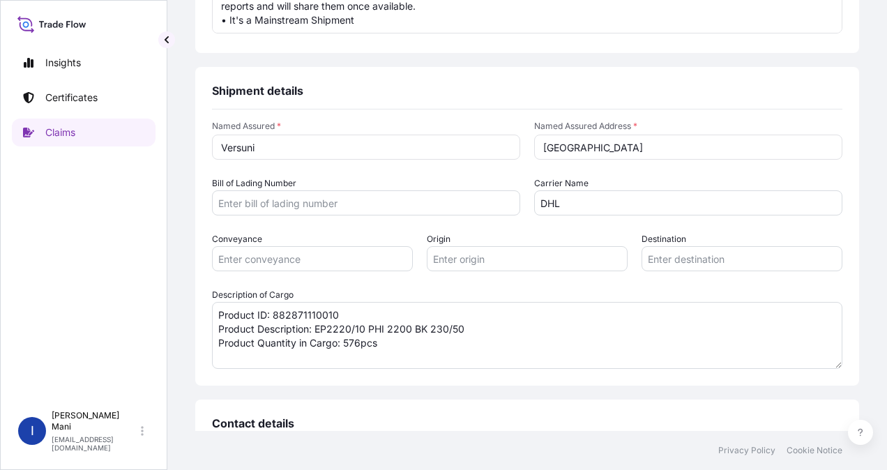
scroll to position [418, 0]
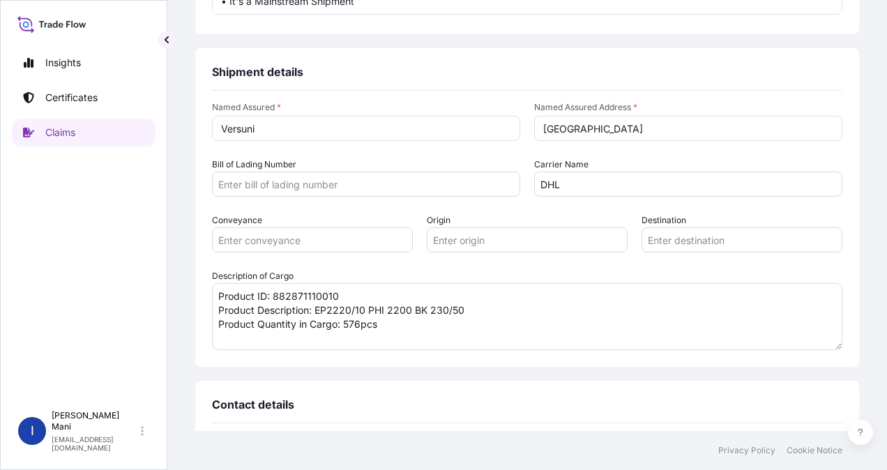
type textarea "• Shipped from Versuni Manufacturing Romania S.R.L (Orastie) to Amazon EU SARL …"
click at [332, 175] on input "Bill of Lading Number" at bounding box center [366, 183] width 308 height 25
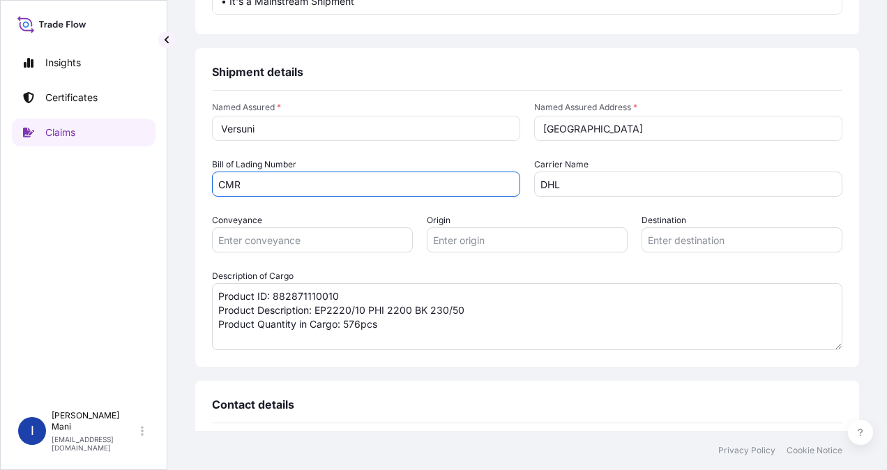
type input "CMR"
click at [479, 266] on form "Named Assured * Versuni Named Assured Address * Netherlands Bill of Lading Numb…" at bounding box center [527, 226] width 630 height 248
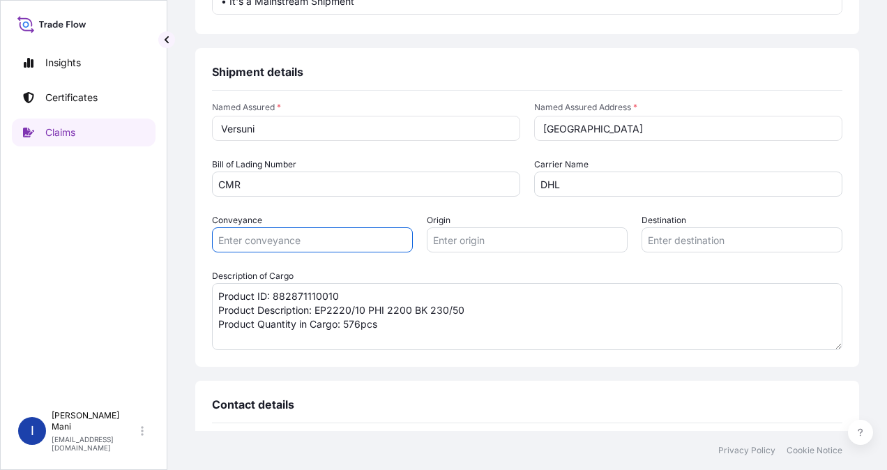
click at [289, 245] on input "Conveyance" at bounding box center [312, 239] width 201 height 25
type input "Road"
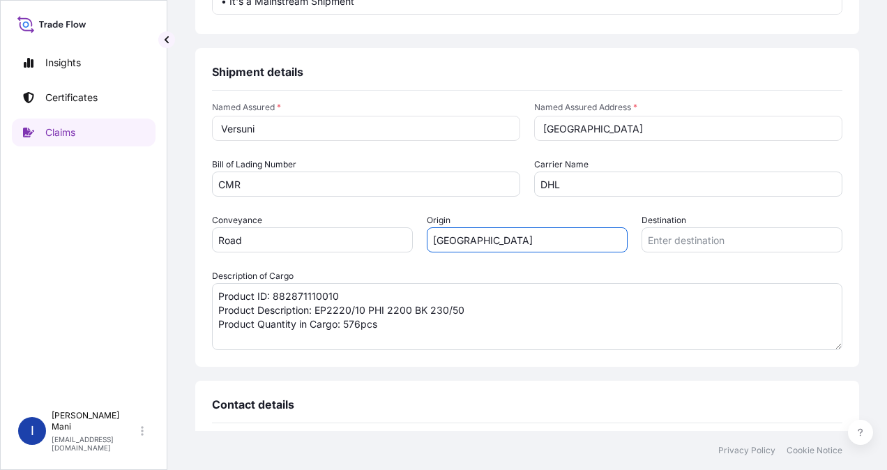
type input "Romania"
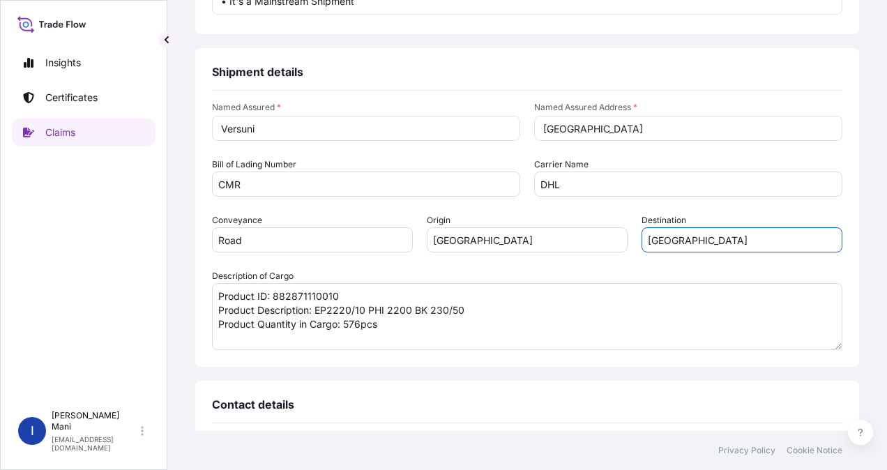
type input "Poland"
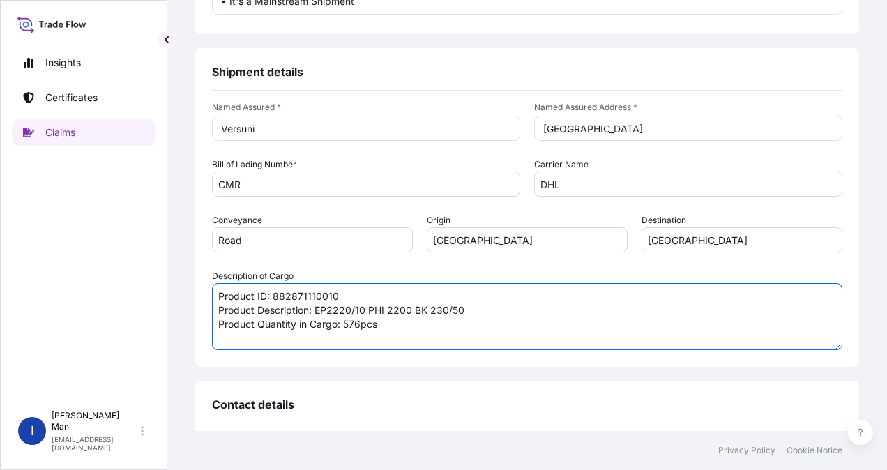
click at [439, 330] on textarea "Product ID: 882871110010 Product Description: EP2220/10 PHI 2200 BK 230/50 Prod…" at bounding box center [527, 316] width 630 height 67
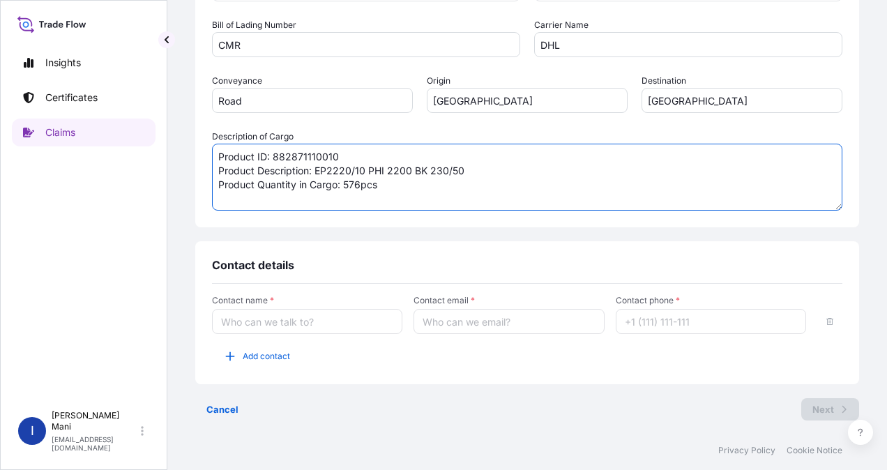
scroll to position [558, 0]
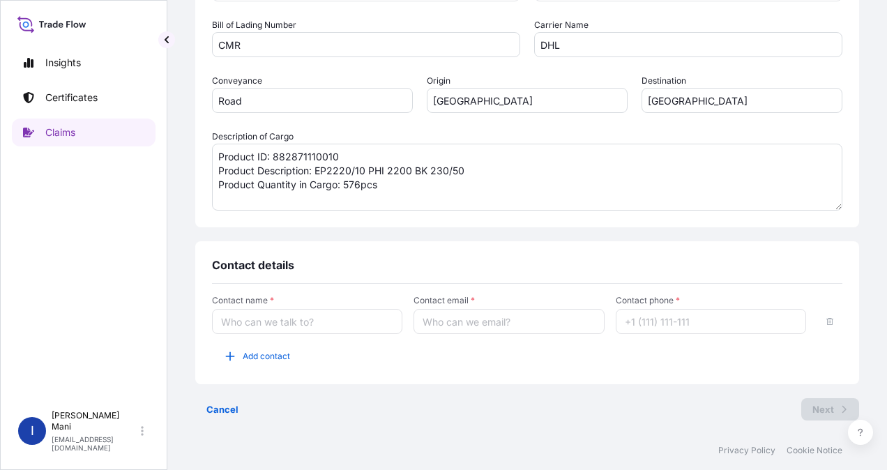
click at [353, 319] on input "Contact name *" at bounding box center [307, 321] width 190 height 25
type input "Claims Team"
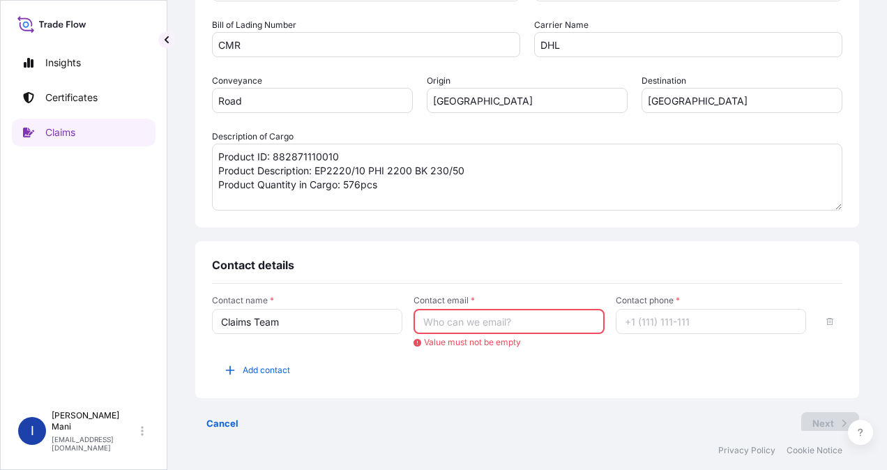
click at [529, 321] on input "Contact email *" at bounding box center [508, 321] width 190 height 25
paste input "da_iwd_claims_management@versuni.com"
type input "da_iwd_claims_management@versuni.com"
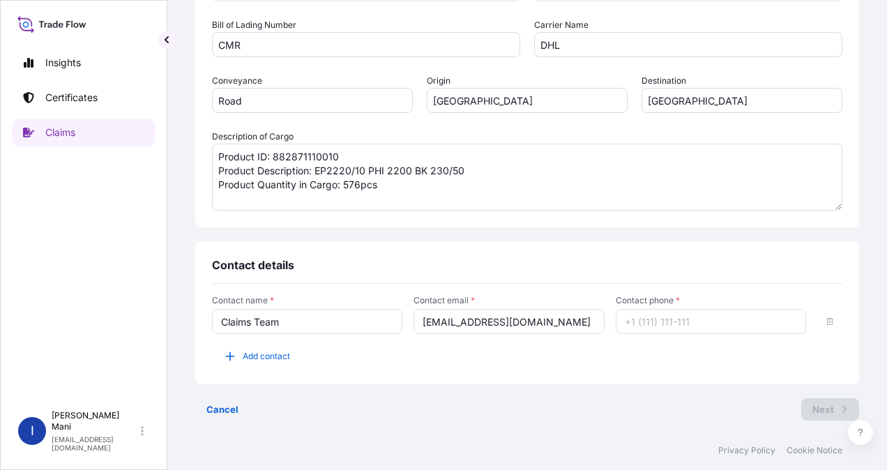
click at [624, 321] on input "Contact phone *" at bounding box center [710, 321] width 190 height 25
type input "1"
click at [512, 365] on div "Contact name * Claims Team Contact email * da_iwd_claims_management@versuni.com…" at bounding box center [527, 331] width 630 height 72
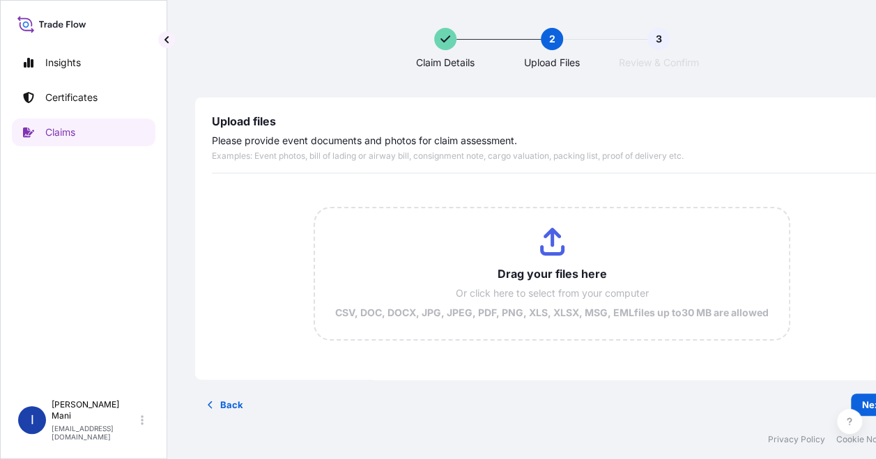
click at [549, 241] on input "Drag your files here Or click here to select from your computer CSV, DOC, DOCX,…" at bounding box center [551, 273] width 473 height 131
type input "C:\fakepath\1000092603.pdf"
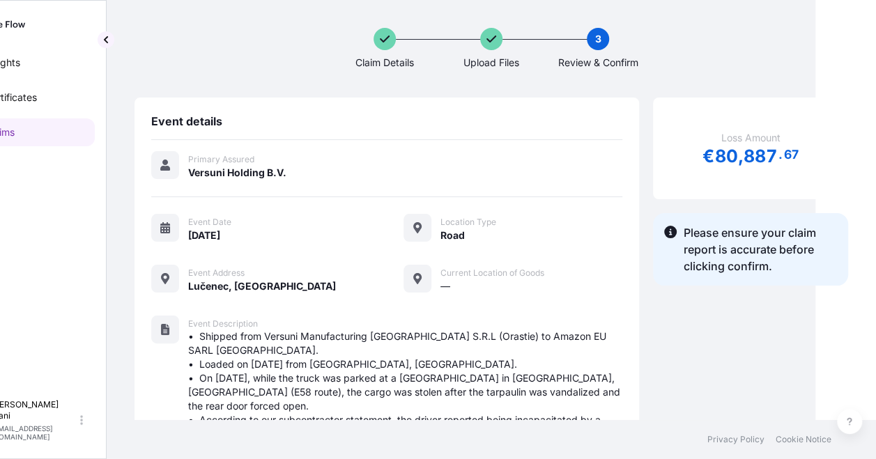
click at [788, 153] on span "67" at bounding box center [790, 155] width 15 height 8
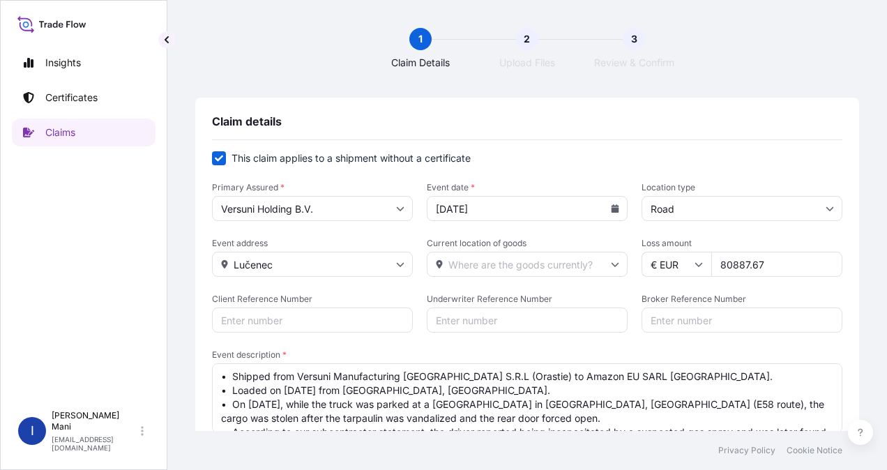
click at [761, 266] on input "80887.67" at bounding box center [776, 264] width 131 height 25
type input "80887.68"
click at [772, 286] on form "This claim applies to a shipment without a certificate Primary Assured * Versun…" at bounding box center [527, 293] width 630 height 284
click at [493, 261] on input "Current location of goods" at bounding box center [527, 264] width 201 height 25
type input "slovakia"
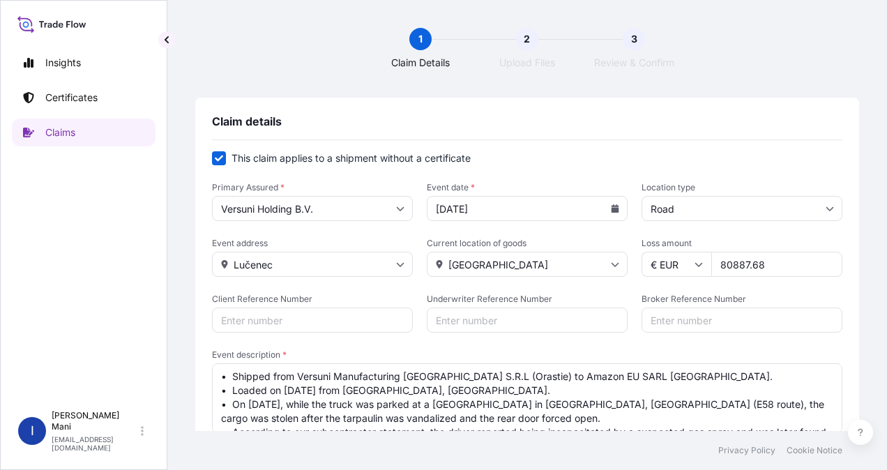
click at [503, 282] on form "This claim applies to a shipment without a certificate Primary Assured * Versun…" at bounding box center [527, 293] width 630 height 284
click at [310, 324] on input "Client Reference Number" at bounding box center [312, 319] width 201 height 25
type input "32487"
click at [415, 346] on form "This claim applies to a shipment without a certificate Primary Assured * Versun…" at bounding box center [527, 293] width 630 height 284
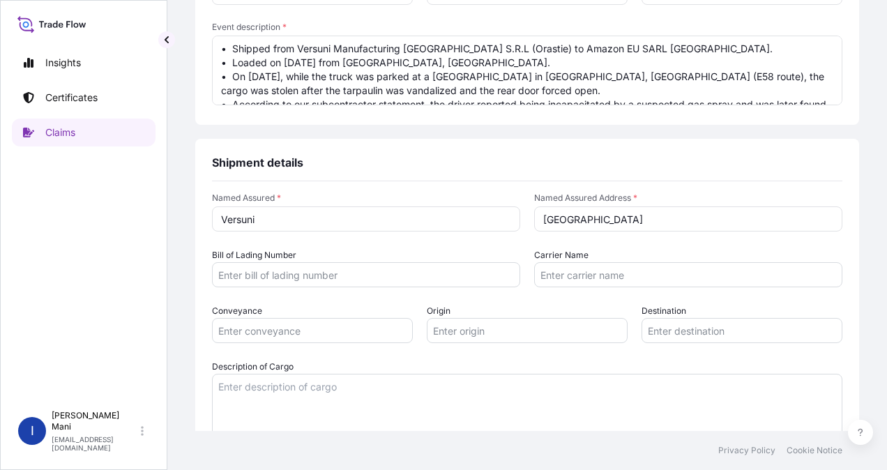
scroll to position [348, 0]
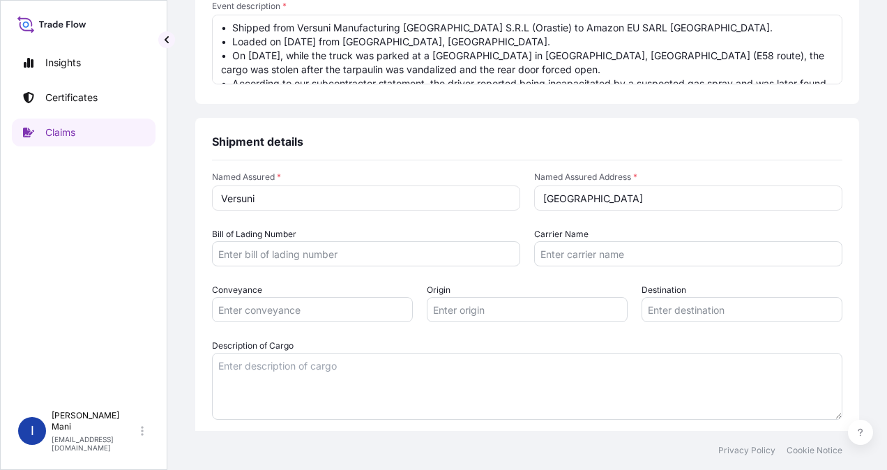
click at [608, 258] on input "Carrier Name" at bounding box center [688, 253] width 308 height 25
type input "DHL"
click at [333, 314] on input "Conveyance" at bounding box center [312, 309] width 201 height 25
type input "Road"
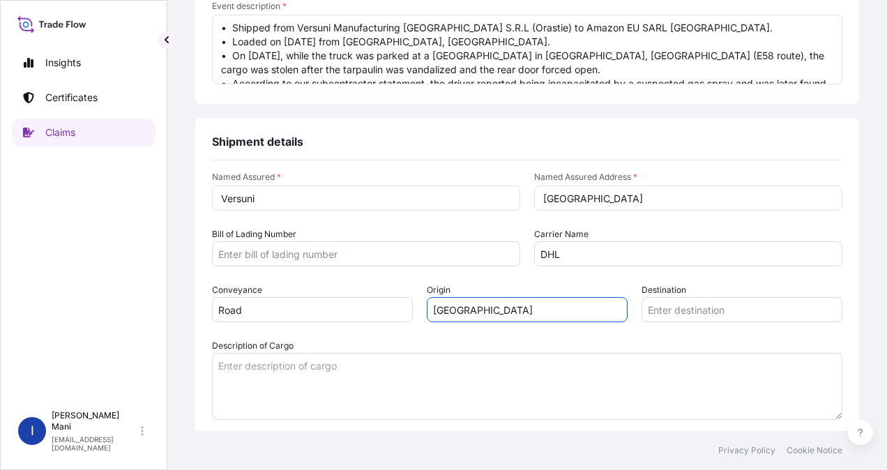
type input "Romania"
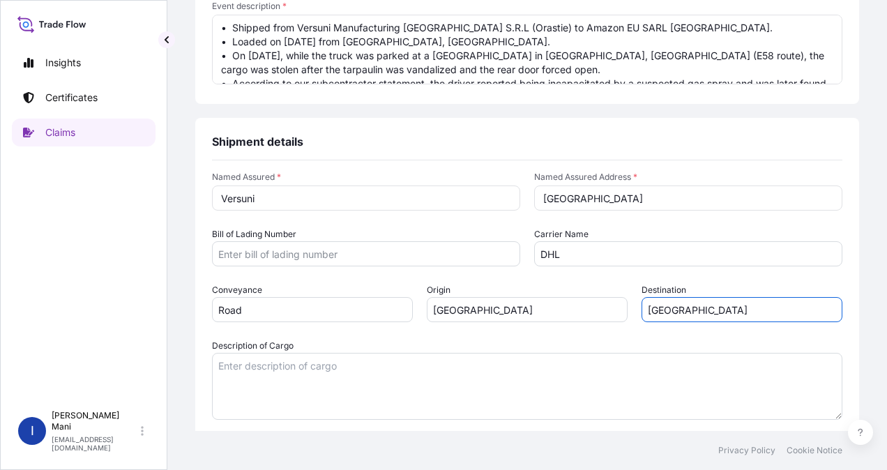
type input "Poland"
click at [493, 308] on input "Romania" at bounding box center [527, 309] width 201 height 25
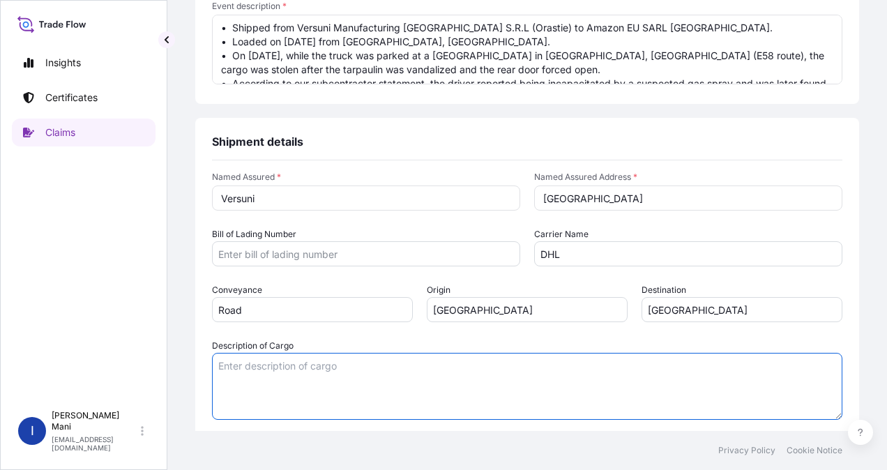
click at [350, 379] on textarea "Description of Cargo" at bounding box center [527, 386] width 630 height 67
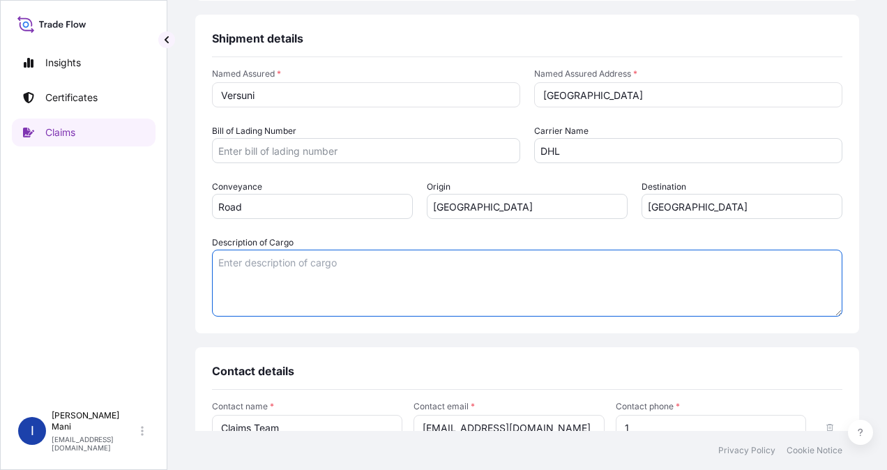
scroll to position [558, 0]
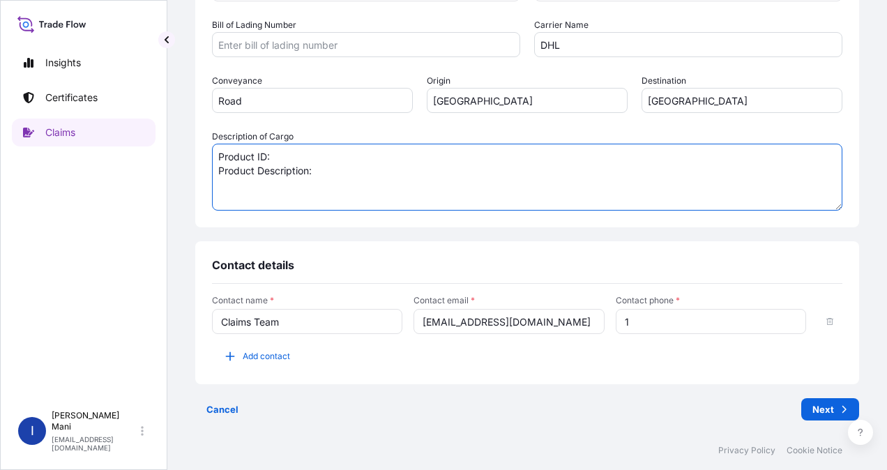
paste textarea "EP2220/10 PHI 2200 BK 230/50"
click at [293, 151] on textarea "Product ID: Product Description: EP2220/10 PHI 2200 BK 230/50" at bounding box center [527, 177] width 630 height 67
paste textarea "882871110010"
click at [473, 171] on textarea "Product ID:882871110010 Product Description: EP2220/10 PHI 2200 BK 230/50" at bounding box center [527, 177] width 630 height 67
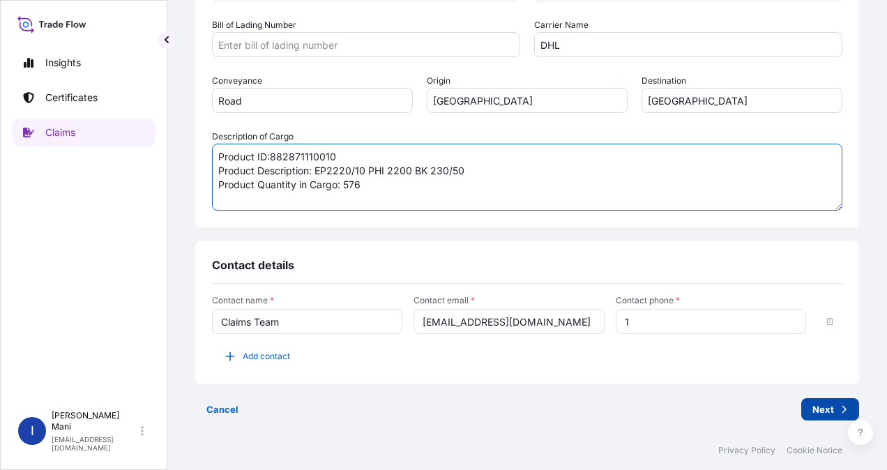
type textarea "Product ID:882871110010 Product Description: EP2220/10 PHI 2200 BK 230/50 Produ…"
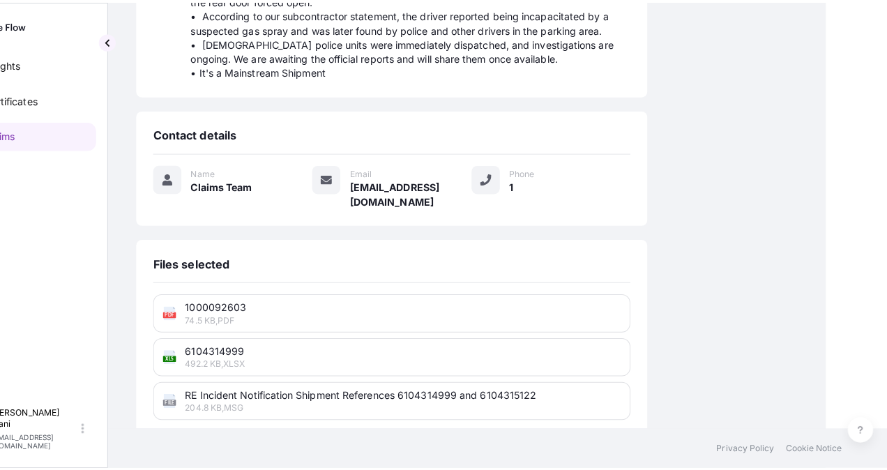
scroll to position [0, 61]
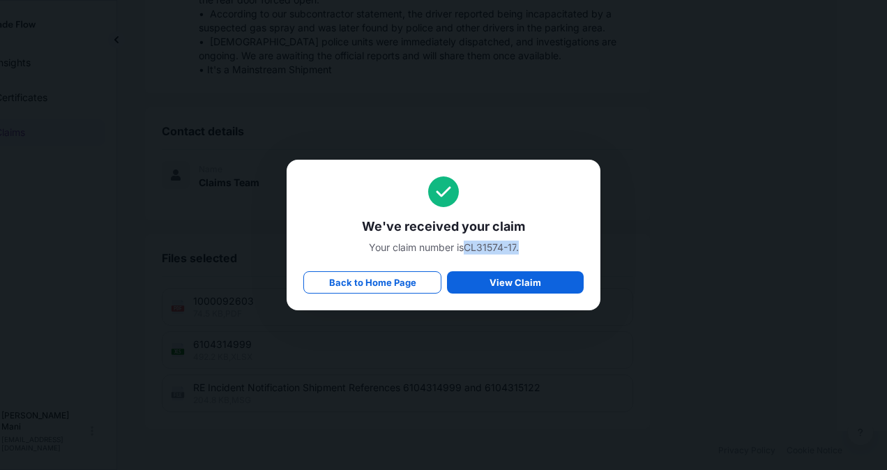
drag, startPoint x: 464, startPoint y: 245, endPoint x: 522, endPoint y: 248, distance: 57.9
click at [522, 248] on span "Your claim number is CL31574-17 ." at bounding box center [443, 247] width 280 height 14
copy span "CL31574-17 ."
click at [521, 284] on p "View Claim" at bounding box center [515, 282] width 52 height 14
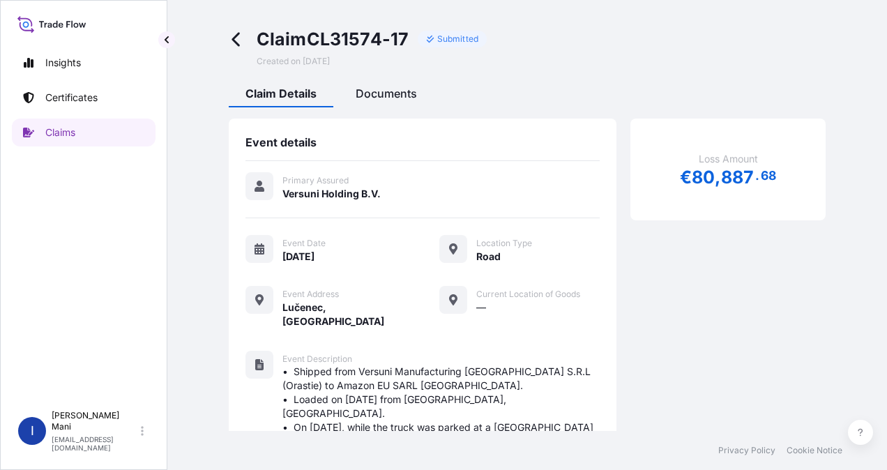
click at [374, 88] on span "Documents" at bounding box center [385, 93] width 61 height 14
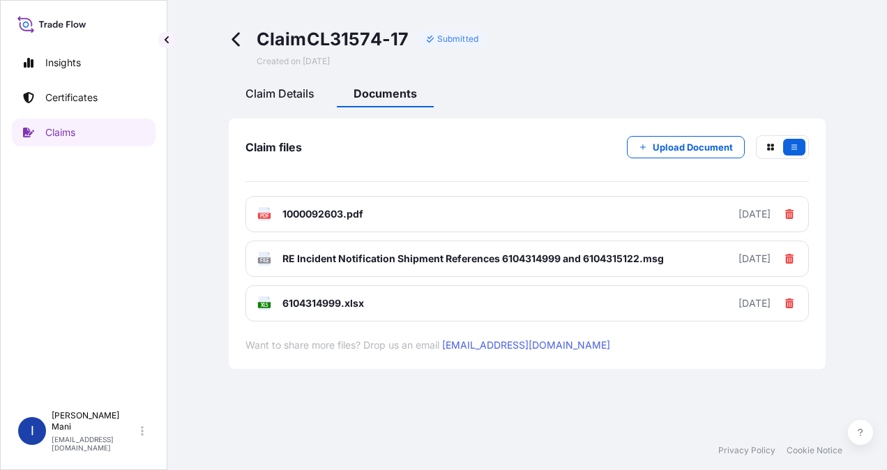
click at [280, 91] on span "Claim Details" at bounding box center [279, 93] width 69 height 14
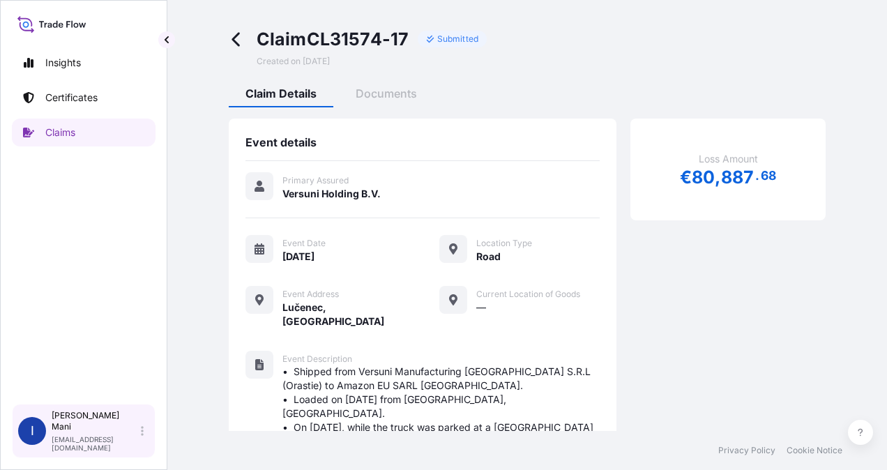
click at [141, 436] on icon at bounding box center [142, 430] width 3 height 11
